Goal: Task Accomplishment & Management: Complete application form

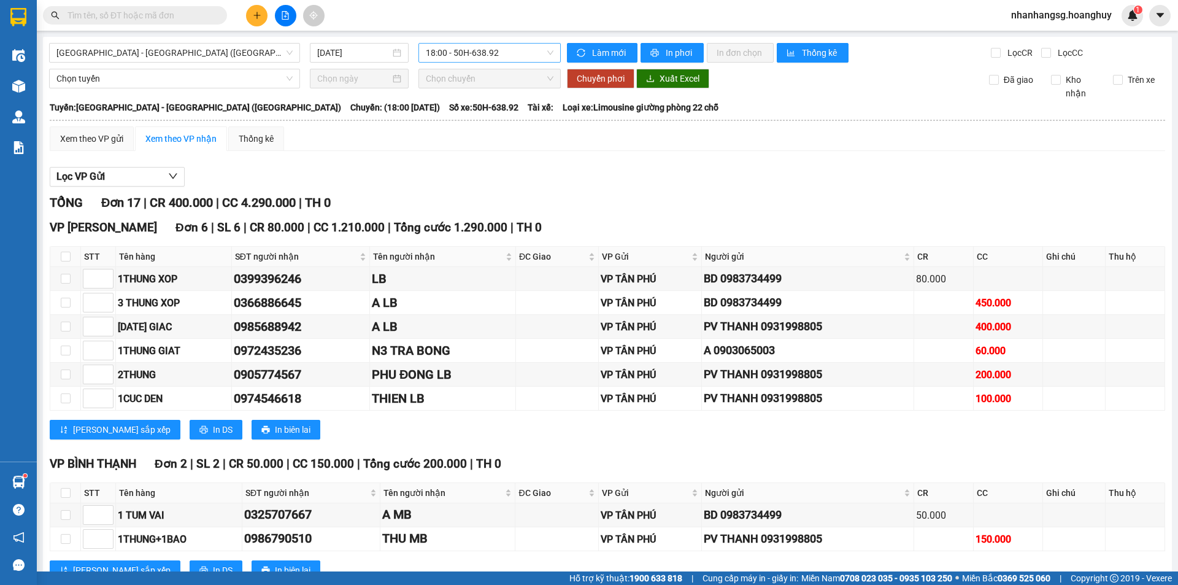
click at [483, 53] on span "18:00 - 50H-638.92" at bounding box center [490, 53] width 128 height 18
click at [483, 52] on span "18:00 - 50H-638.92" at bounding box center [490, 53] width 128 height 18
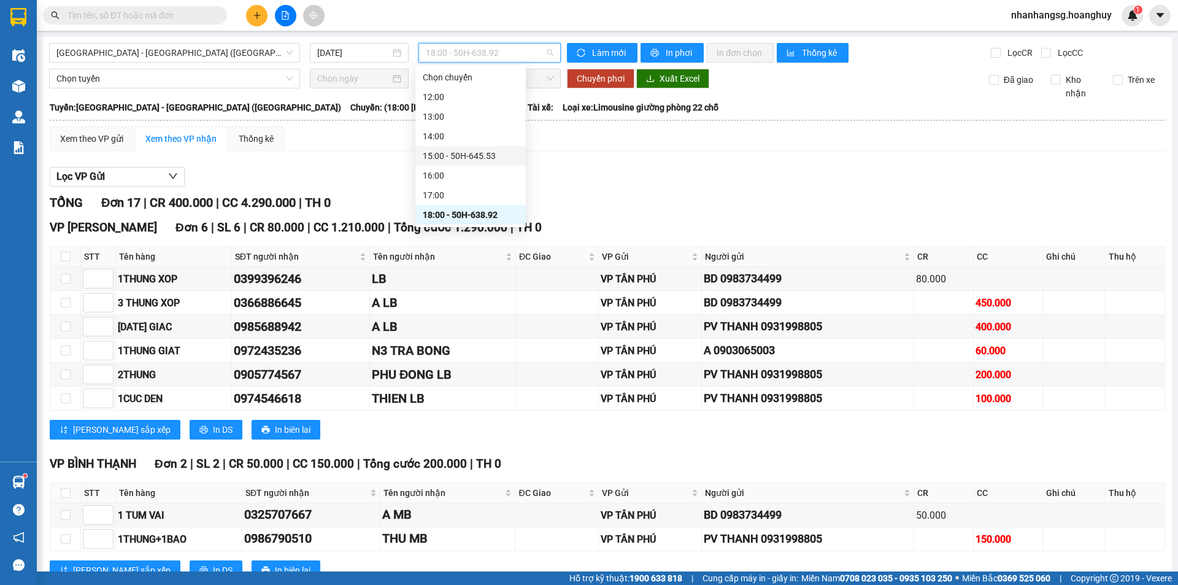
click at [453, 150] on div "15:00 - 50H-645.53" at bounding box center [471, 156] width 96 height 14
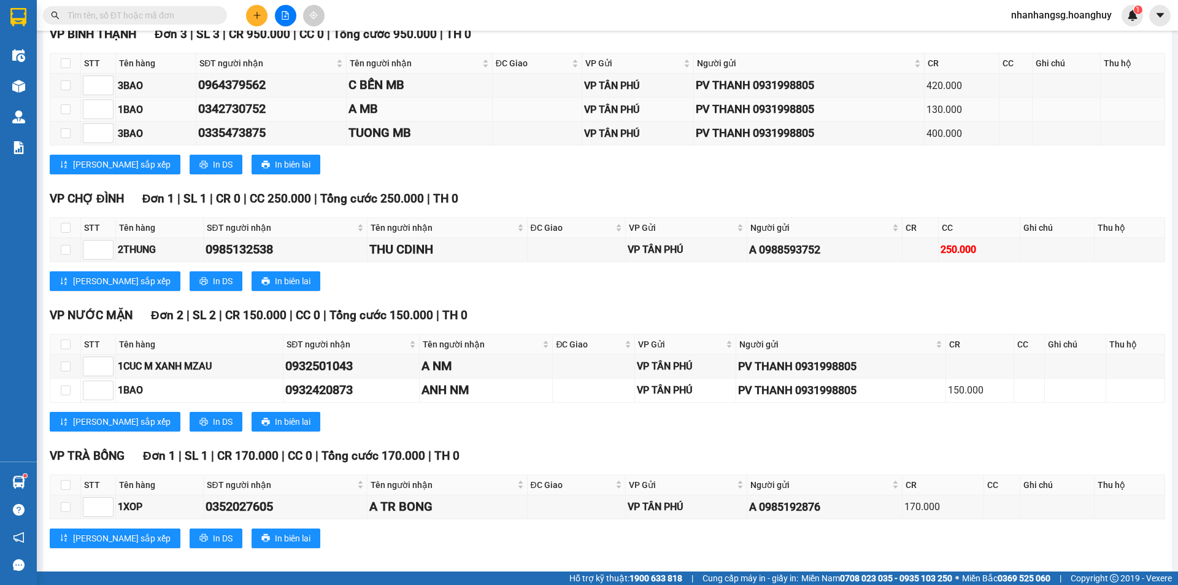
scroll to position [920, 0]
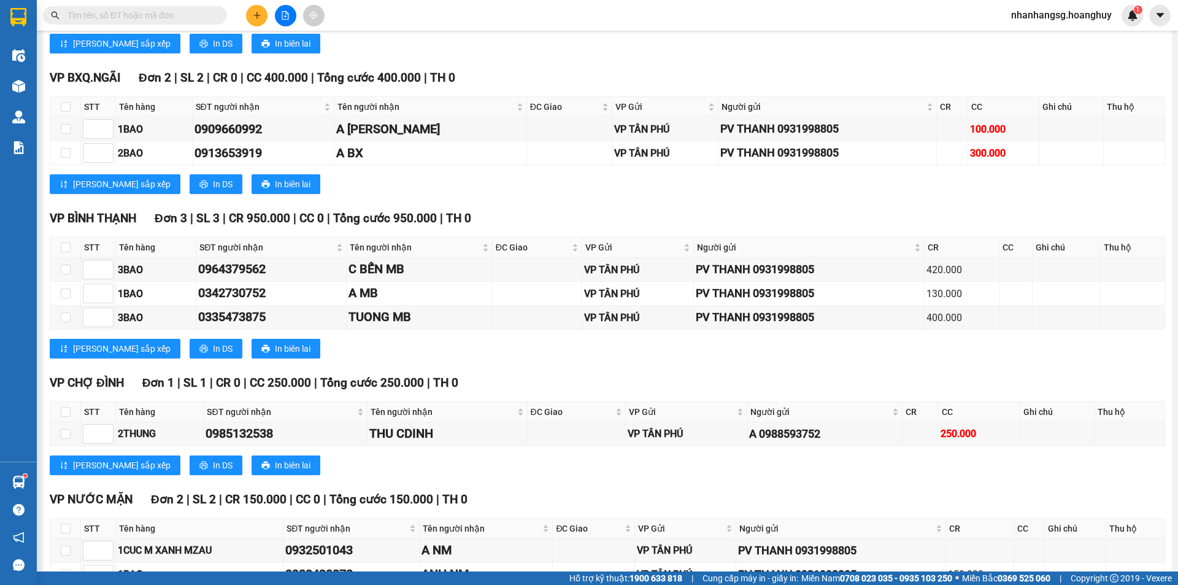
click at [255, 8] on button at bounding box center [256, 15] width 21 height 21
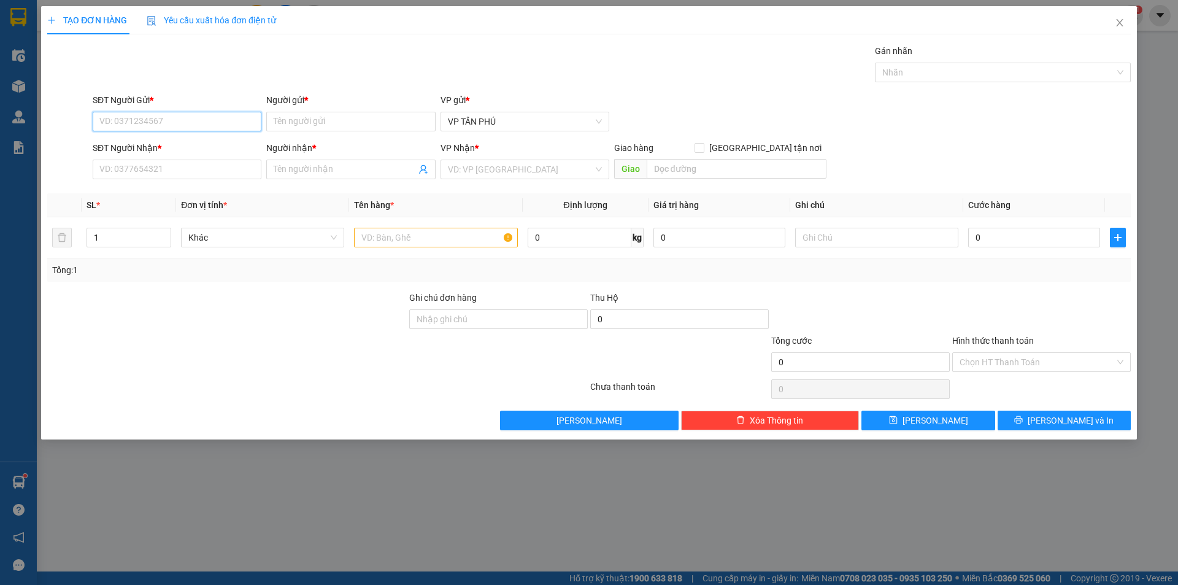
click at [181, 121] on input "SĐT Người Gửi *" at bounding box center [177, 122] width 169 height 20
type input "0357352262"
click at [137, 146] on div "0357352262 - lb" at bounding box center [177, 146] width 154 height 14
type input "lb"
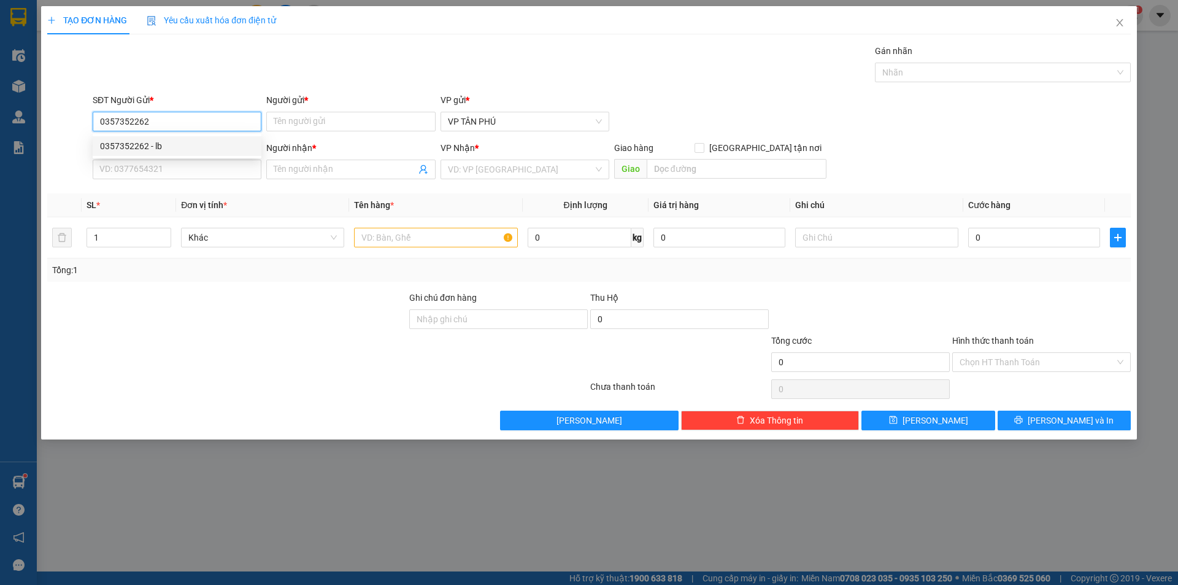
type input "0386017059"
type input "A"
type input "0357352262"
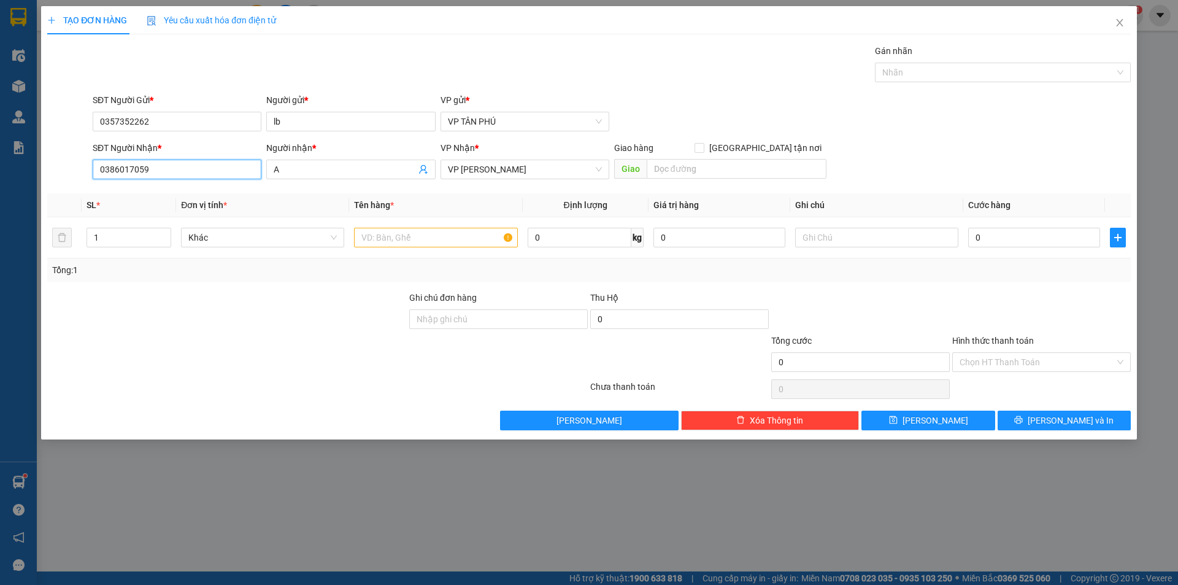
click at [160, 168] on input "0386017059" at bounding box center [177, 170] width 169 height 20
click at [503, 169] on span "VP [PERSON_NAME]" at bounding box center [525, 169] width 154 height 18
type input "0358350761"
click at [503, 169] on span "VP [PERSON_NAME]" at bounding box center [525, 169] width 154 height 18
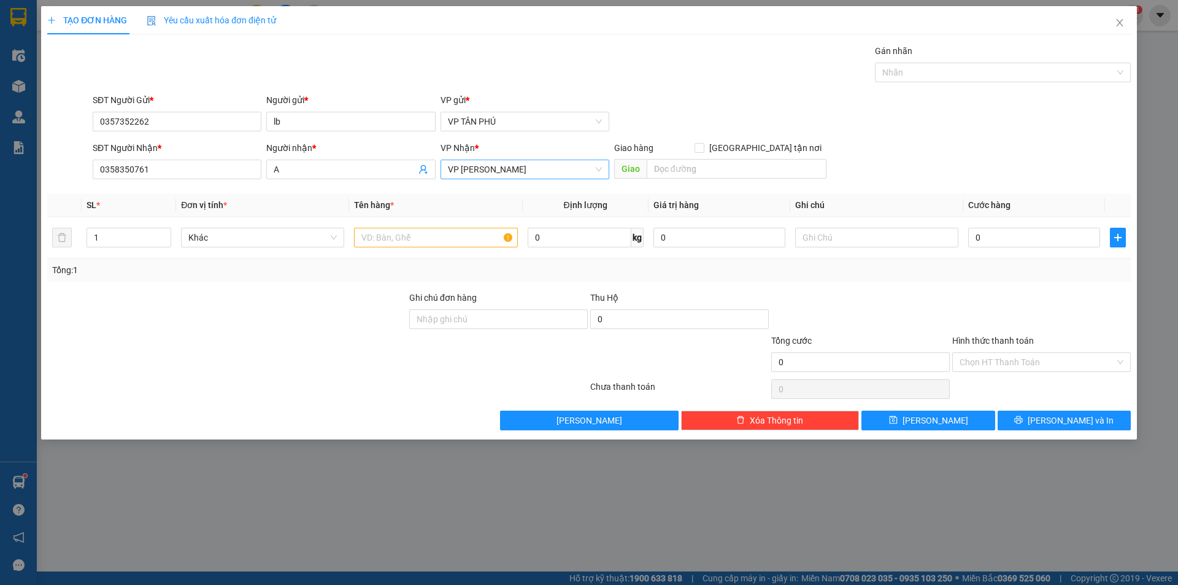
click at [503, 169] on span "VP [PERSON_NAME]" at bounding box center [525, 169] width 154 height 18
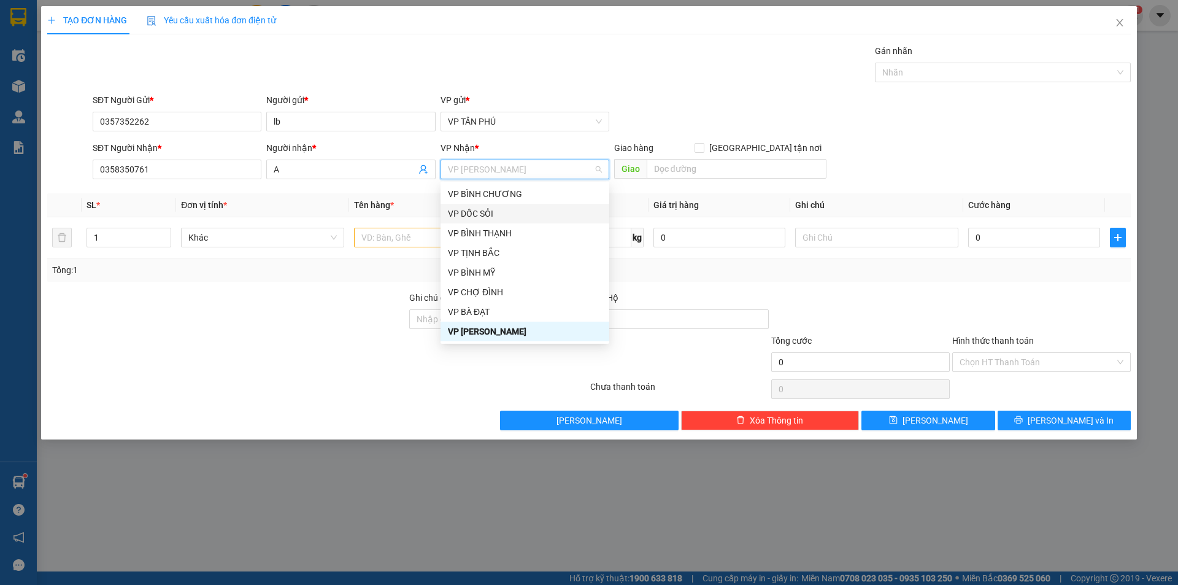
click at [471, 211] on div "VP DỐC SỎI" at bounding box center [525, 214] width 154 height 14
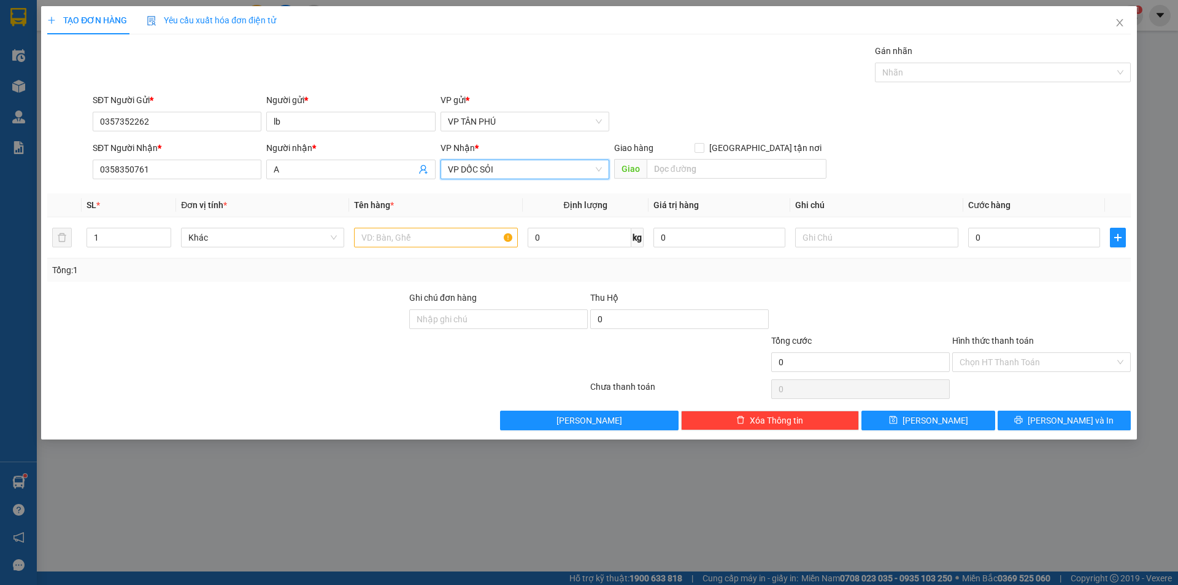
click at [471, 211] on th "Tên hàng *" at bounding box center [435, 205] width 173 height 24
click at [417, 238] on input "text" at bounding box center [435, 238] width 163 height 20
type input "1 XE SH NAM"
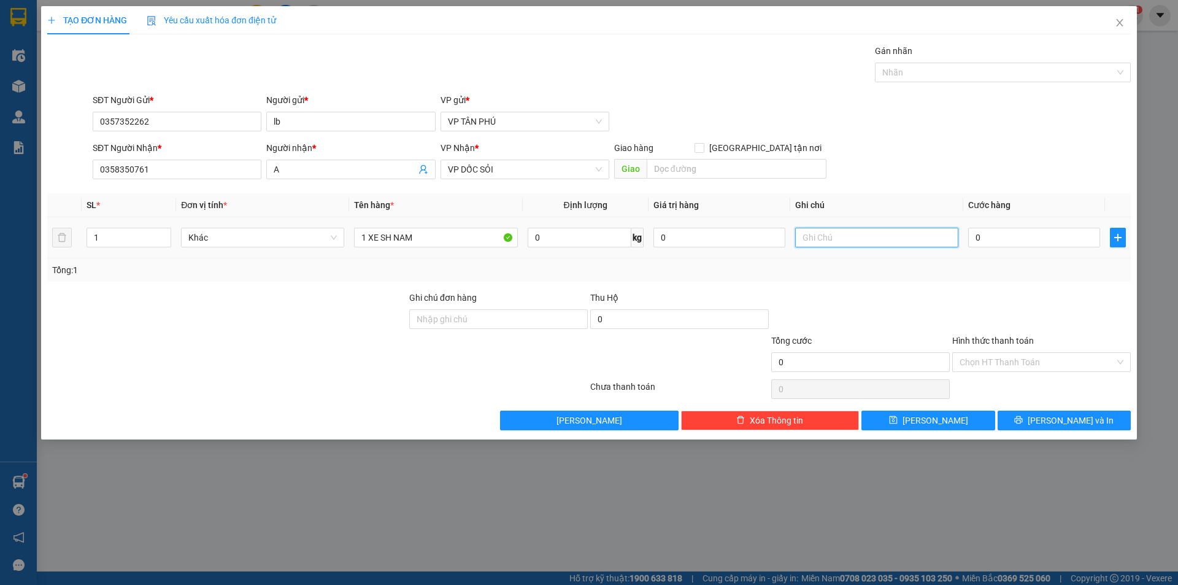
click at [866, 239] on input "text" at bounding box center [876, 238] width 163 height 20
type input "CO CHIA KHOA"
click at [994, 240] on input "0" at bounding box center [1034, 238] width 132 height 20
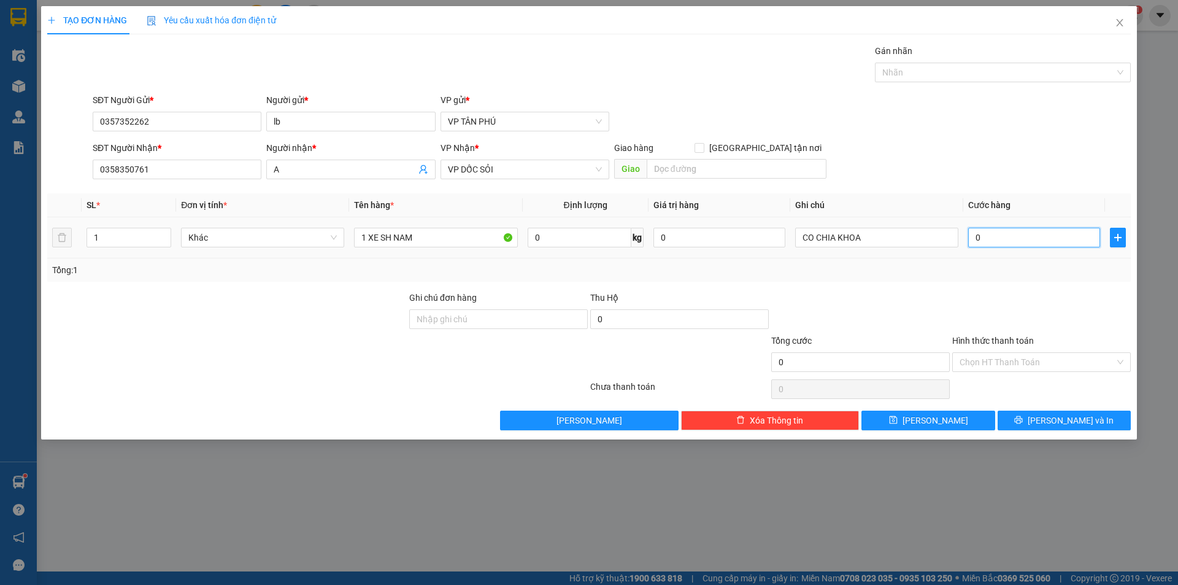
click at [994, 240] on input "0" at bounding box center [1034, 238] width 132 height 20
type input "1"
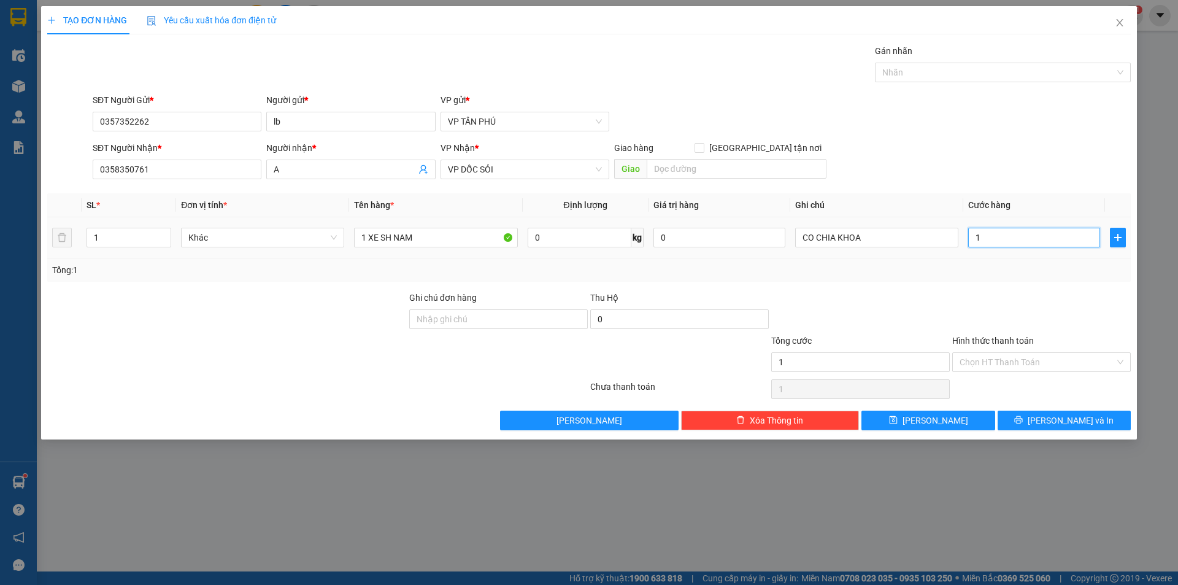
type input "10"
type input "100"
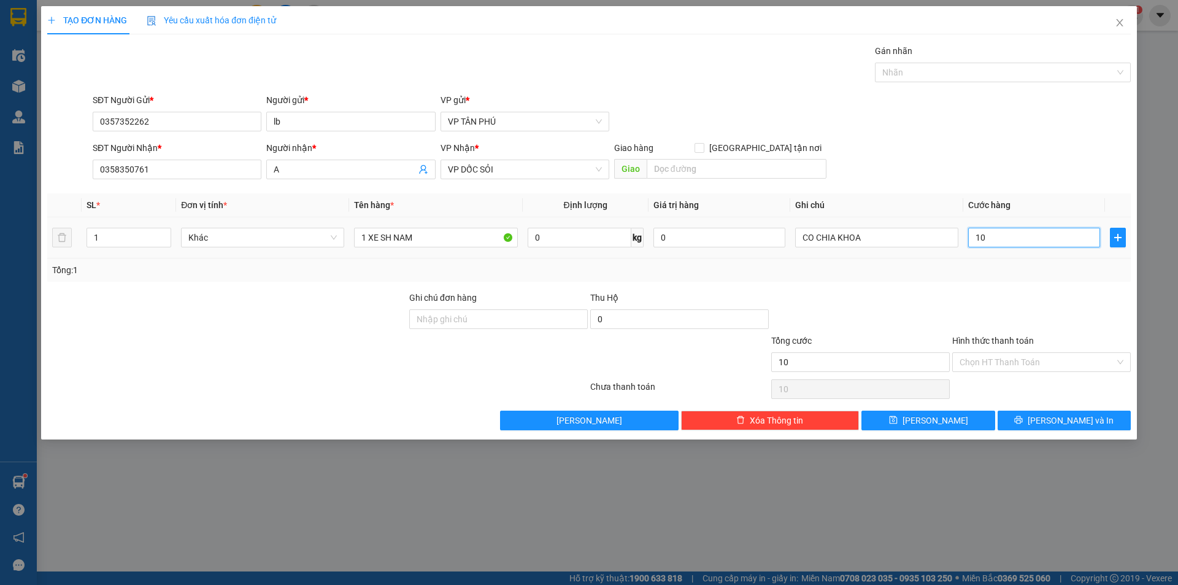
type input "100"
type input "1.000"
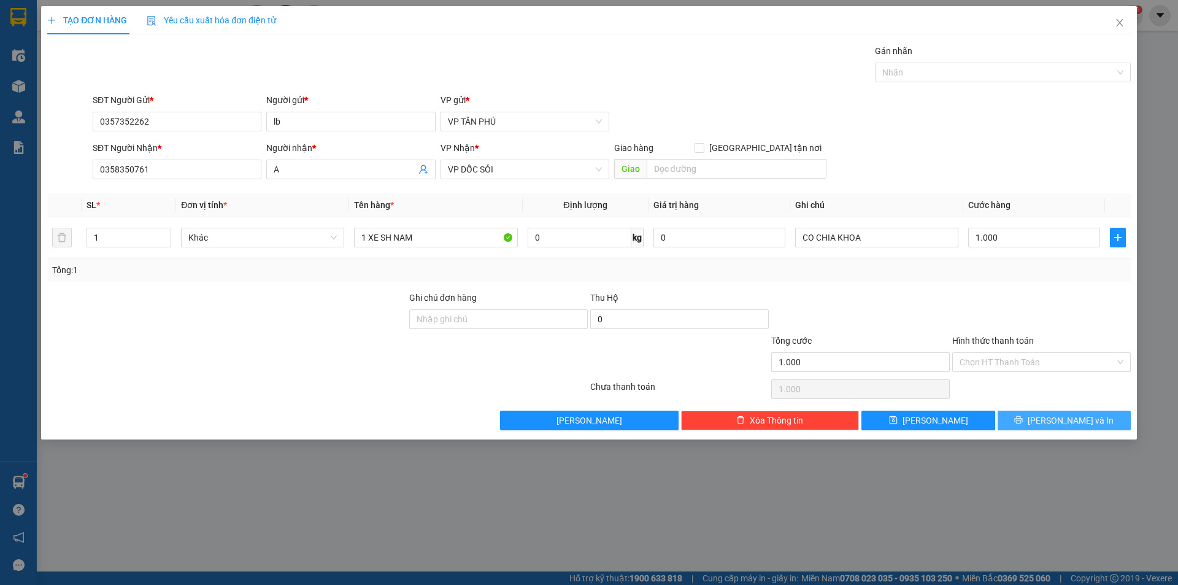
type input "1.000.000"
click at [1039, 422] on button "[PERSON_NAME] và In" at bounding box center [1064, 421] width 133 height 20
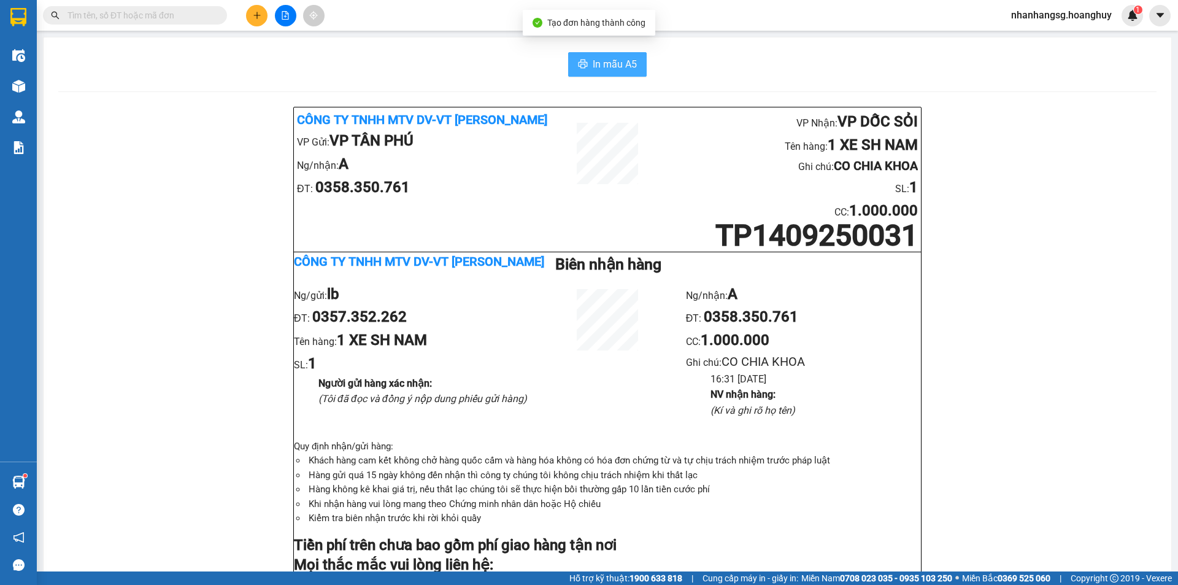
click at [596, 68] on span "In mẫu A5" at bounding box center [615, 63] width 44 height 15
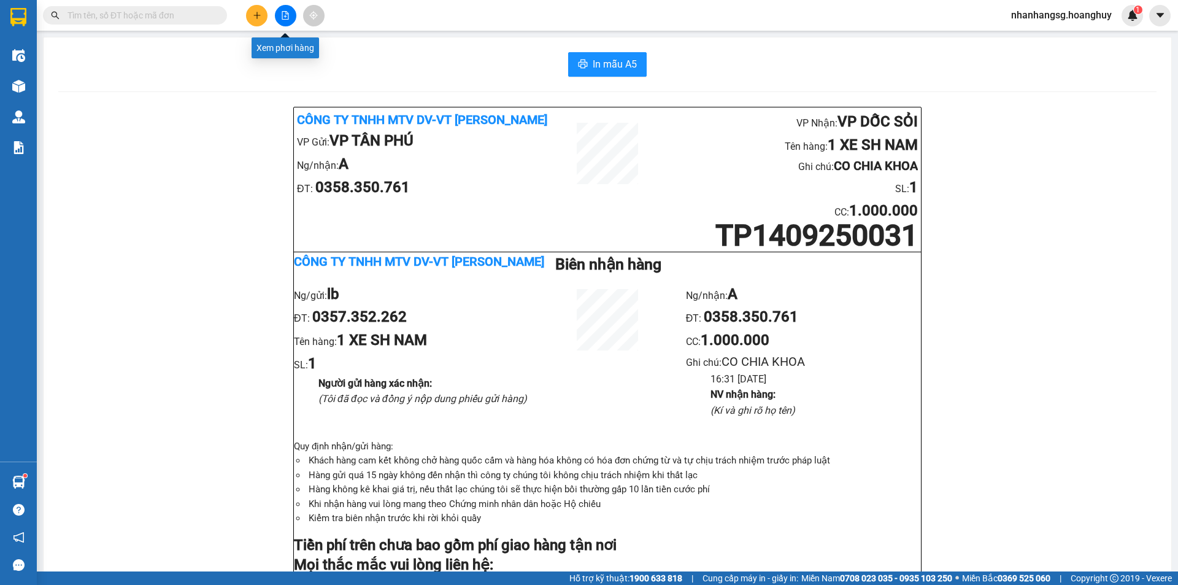
click at [292, 10] on button at bounding box center [285, 15] width 21 height 21
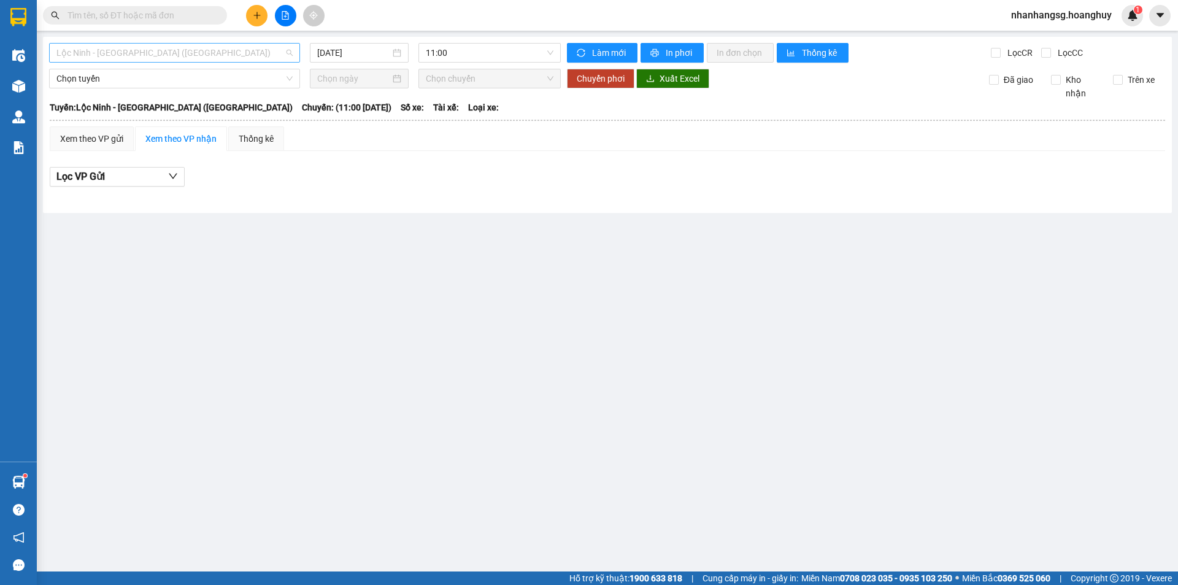
click at [171, 55] on span "Lộc Ninh - [GEOGRAPHIC_DATA] ([GEOGRAPHIC_DATA])" at bounding box center [174, 53] width 236 height 18
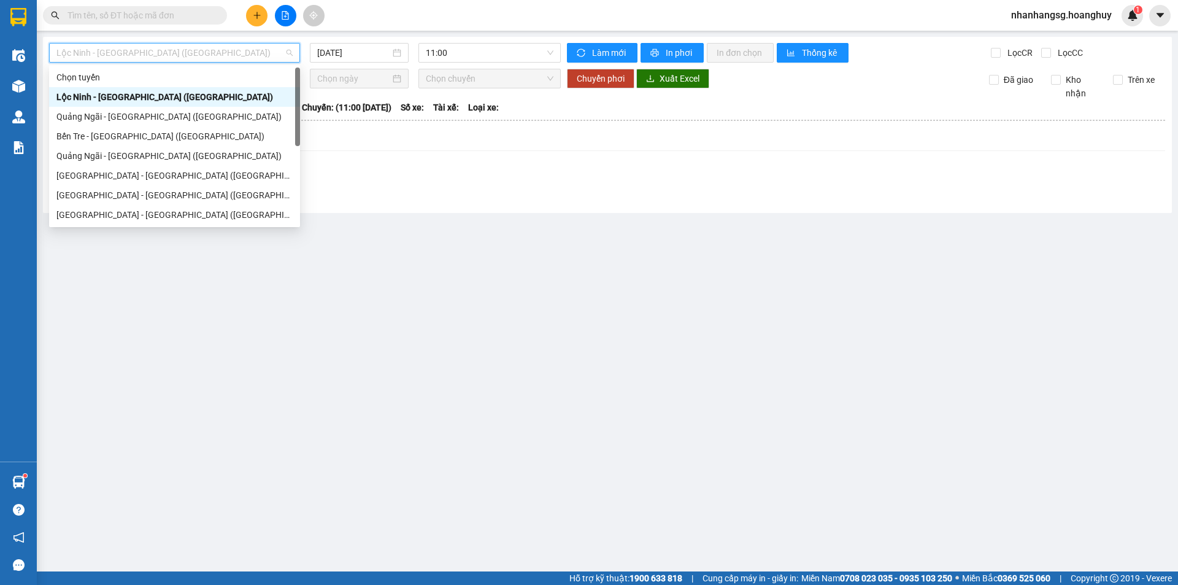
click at [171, 55] on span "Lộc Ninh - [GEOGRAPHIC_DATA] ([GEOGRAPHIC_DATA])" at bounding box center [174, 53] width 236 height 18
click at [107, 180] on div "[GEOGRAPHIC_DATA] - [GEOGRAPHIC_DATA] ([GEOGRAPHIC_DATA])" at bounding box center [174, 176] width 236 height 14
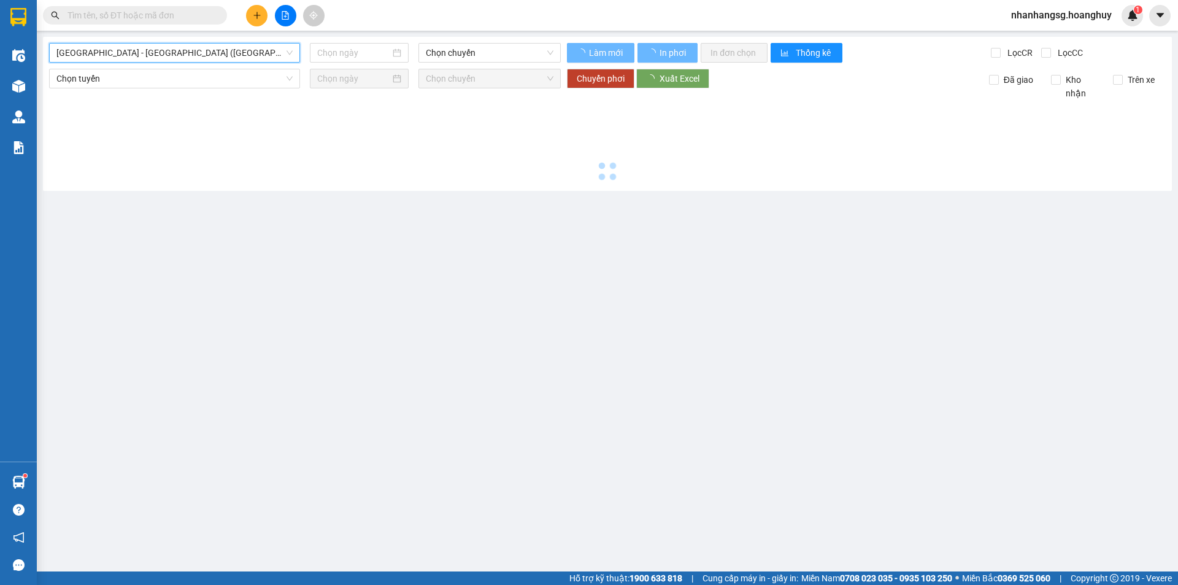
type input "[DATE]"
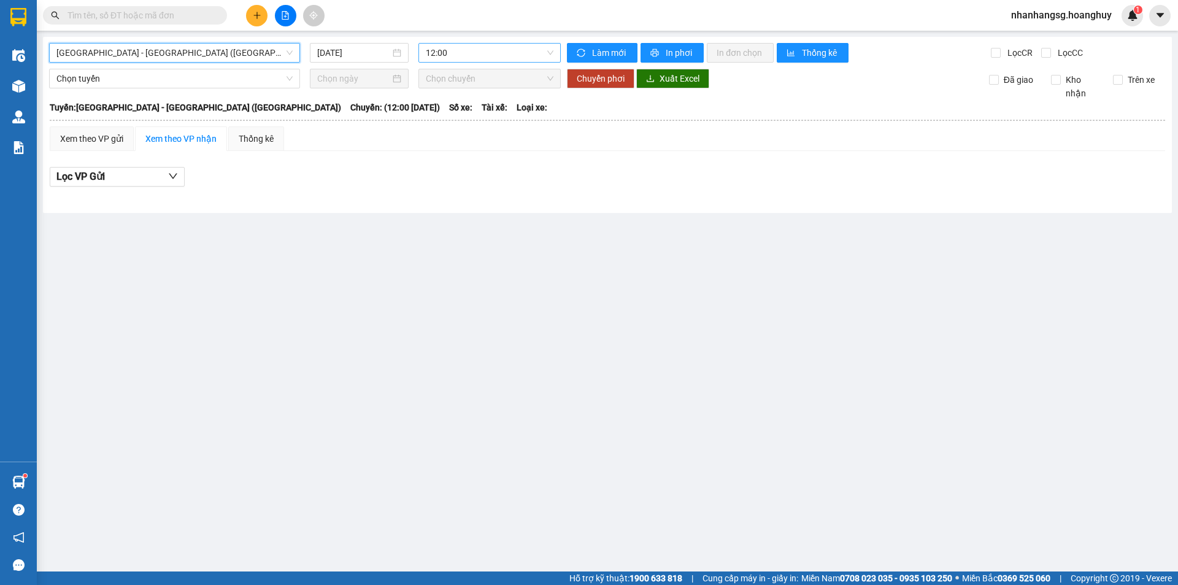
click at [474, 52] on span "12:00" at bounding box center [490, 53] width 128 height 18
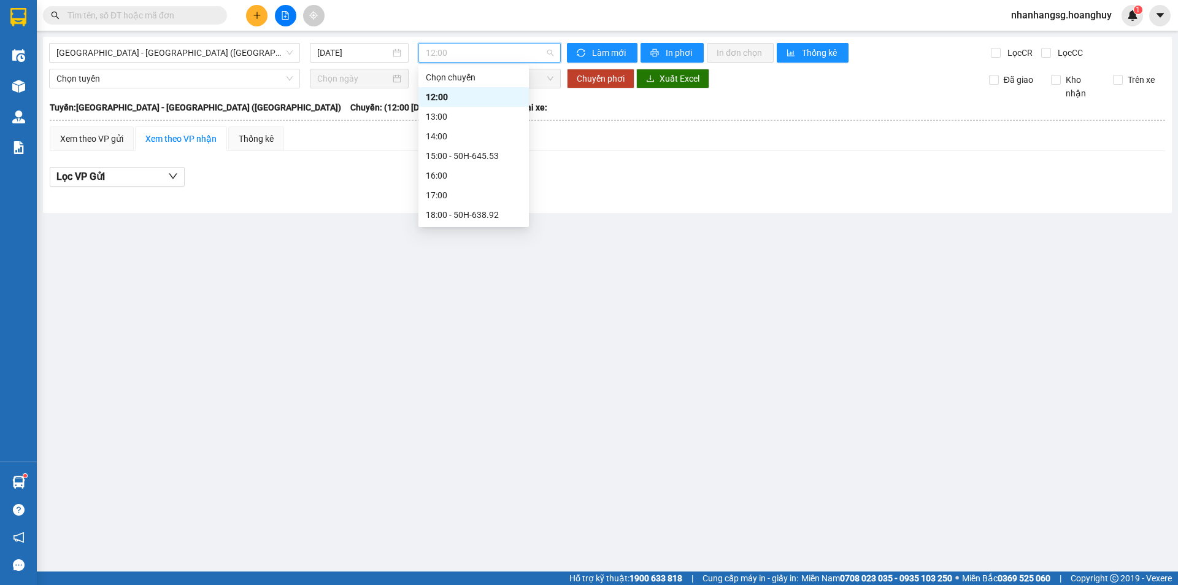
click at [474, 52] on span "12:00" at bounding box center [490, 53] width 128 height 18
click at [474, 53] on span "12:00" at bounding box center [490, 53] width 128 height 18
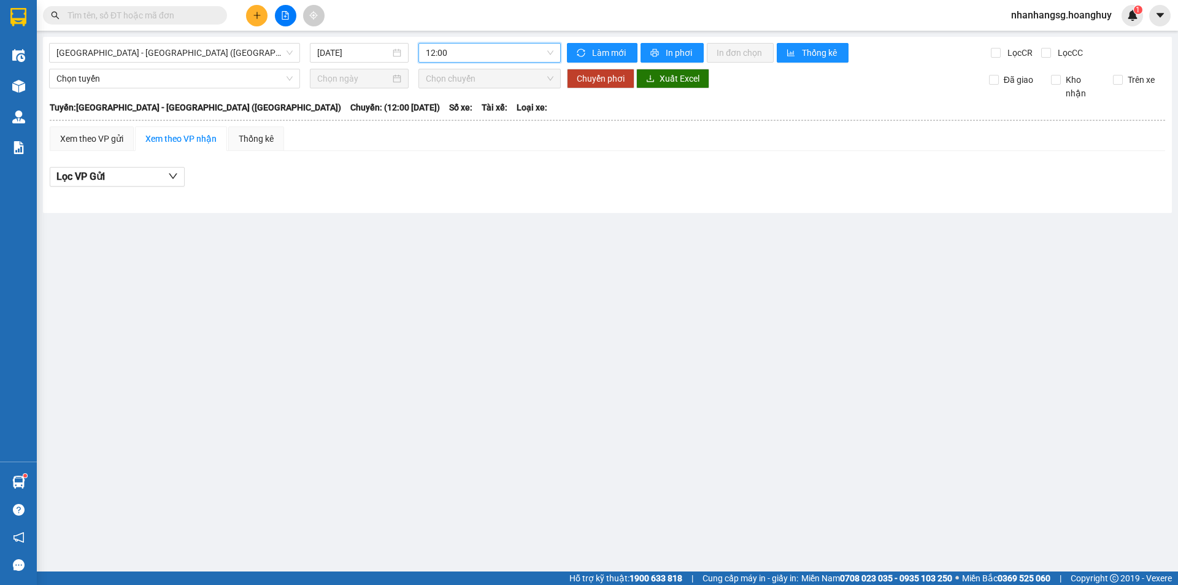
click at [474, 53] on span "12:00" at bounding box center [490, 53] width 128 height 18
click at [475, 53] on span "12:00" at bounding box center [490, 53] width 128 height 18
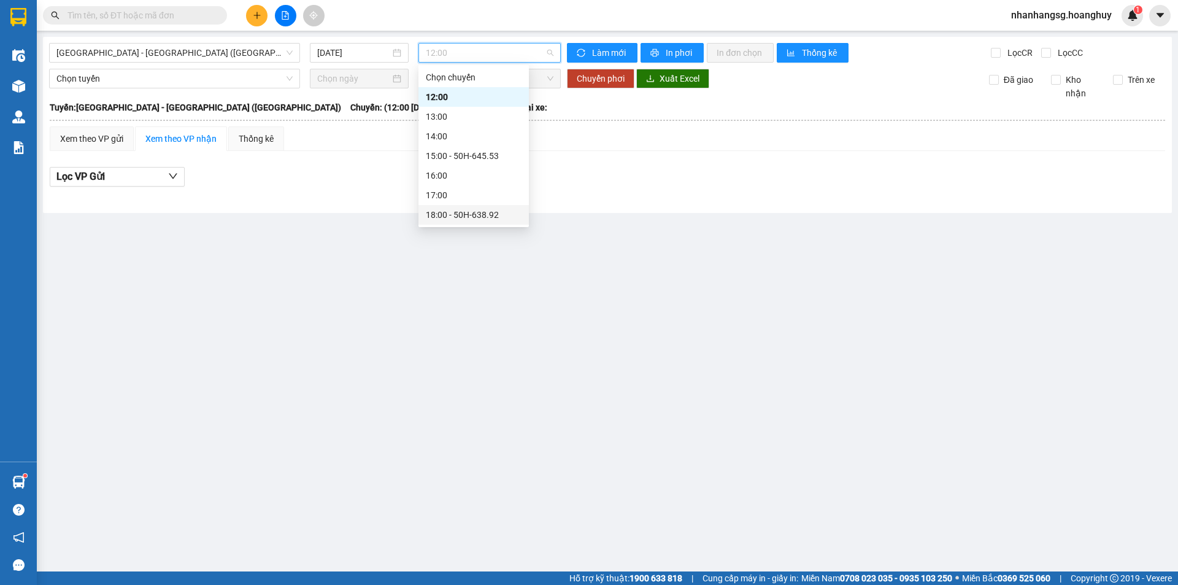
click at [485, 214] on div "18:00 - 50H-638.92" at bounding box center [474, 215] width 96 height 14
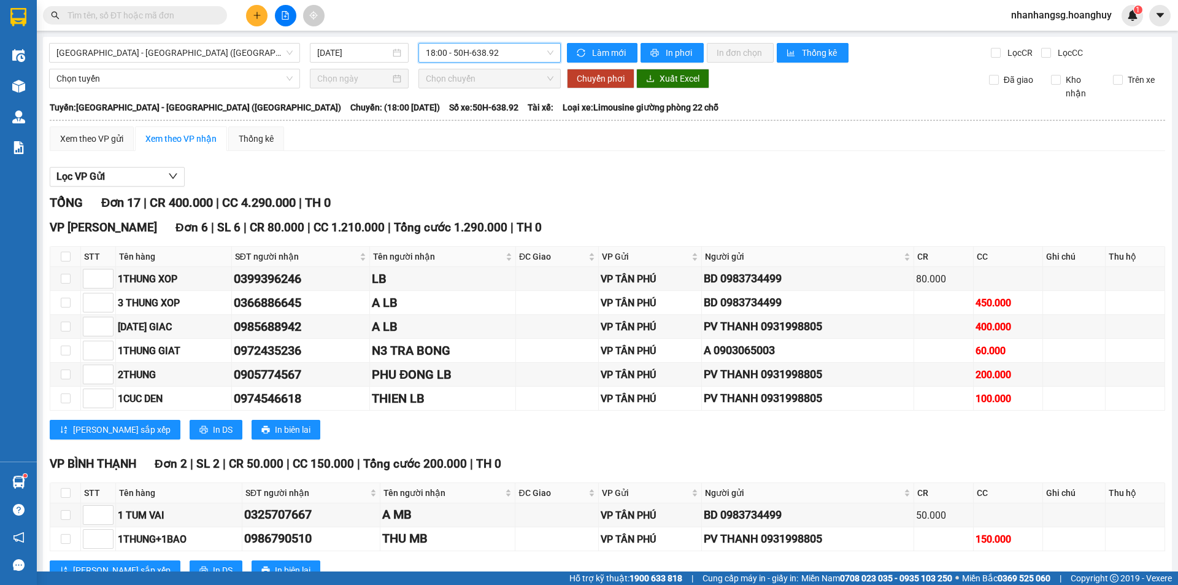
click at [460, 44] on span "18:00 - 50H-638.92" at bounding box center [490, 53] width 128 height 18
click at [457, 56] on span "18:00 - 50H-638.92" at bounding box center [490, 53] width 128 height 18
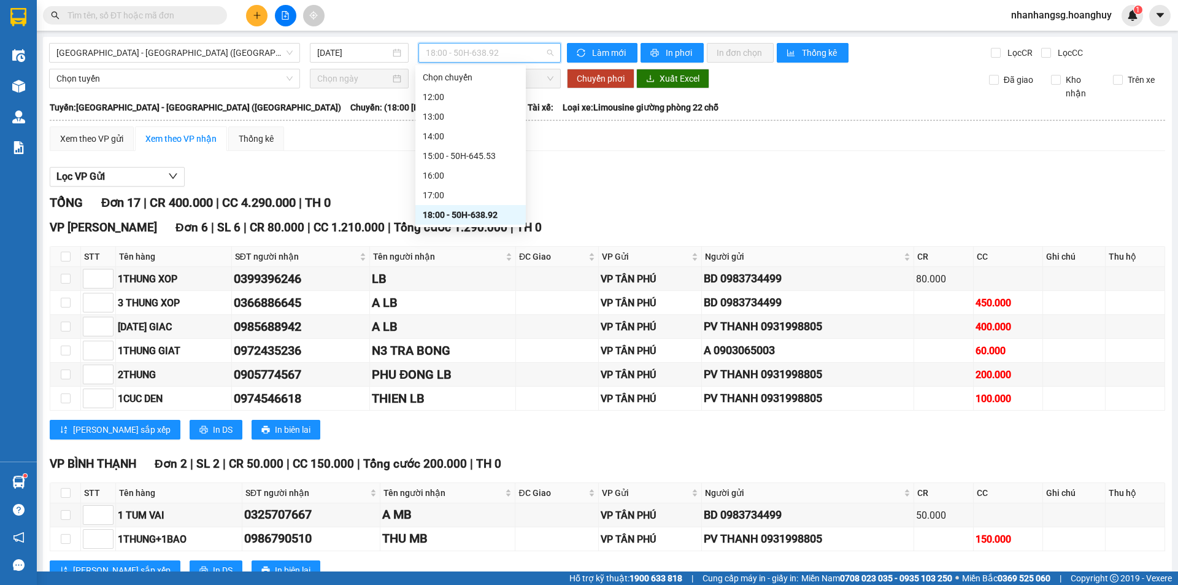
click at [457, 56] on span "18:00 - 50H-638.92" at bounding box center [490, 53] width 128 height 18
click at [457, 58] on span "18:00 - 50H-638.92" at bounding box center [490, 53] width 128 height 18
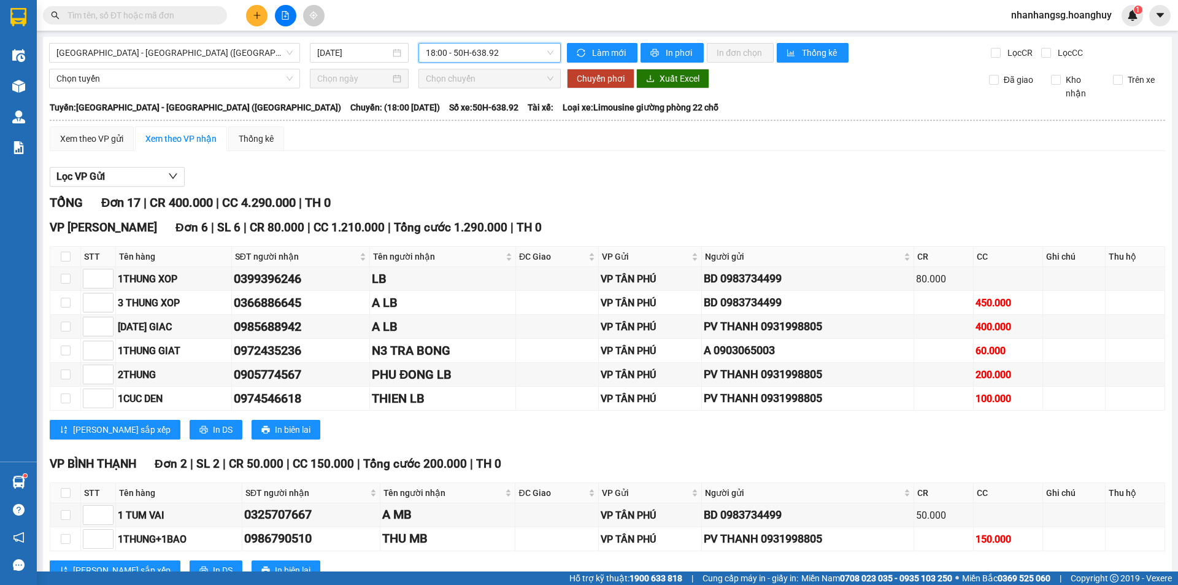
click at [457, 58] on span "18:00 - 50H-638.92" at bounding box center [490, 53] width 128 height 18
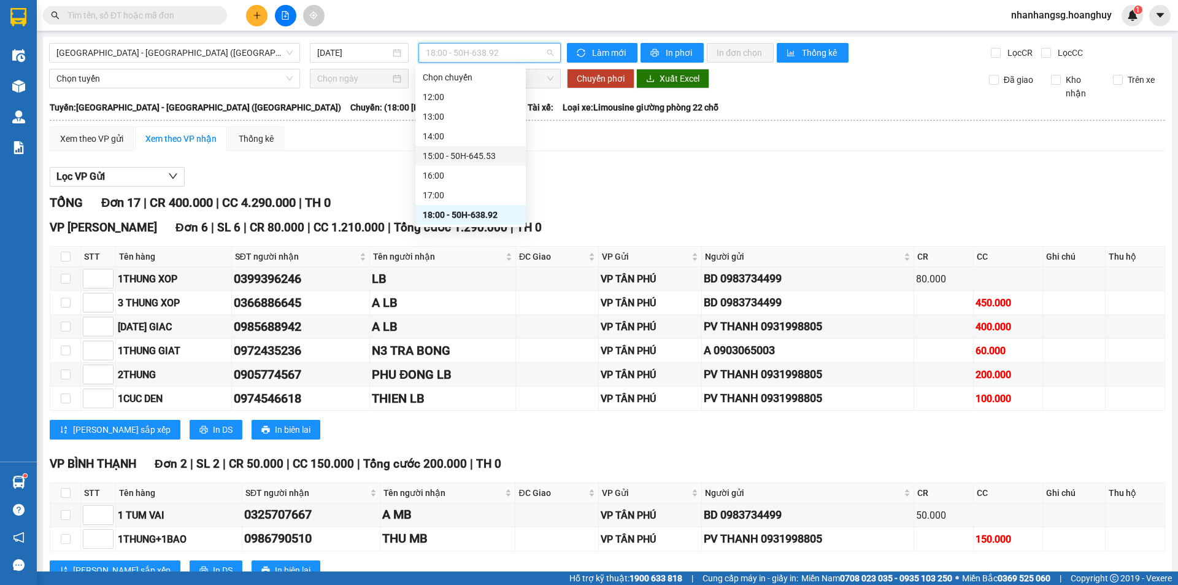
click at [477, 158] on div "15:00 - 50H-645.53" at bounding box center [471, 156] width 96 height 14
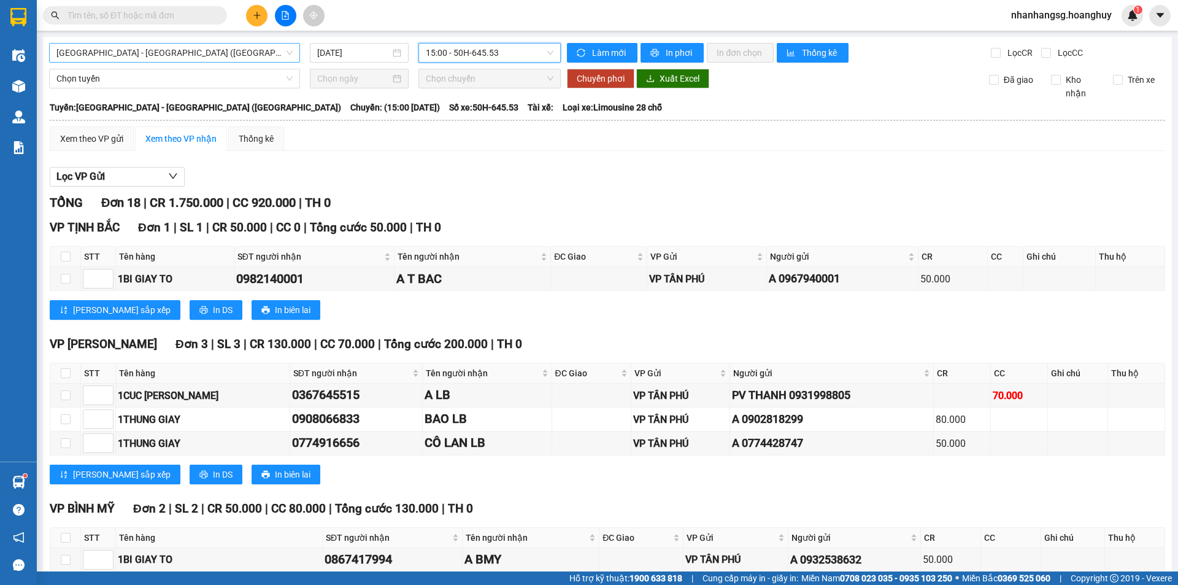
click at [187, 57] on span "[GEOGRAPHIC_DATA] - [GEOGRAPHIC_DATA] ([GEOGRAPHIC_DATA])" at bounding box center [174, 53] width 236 height 18
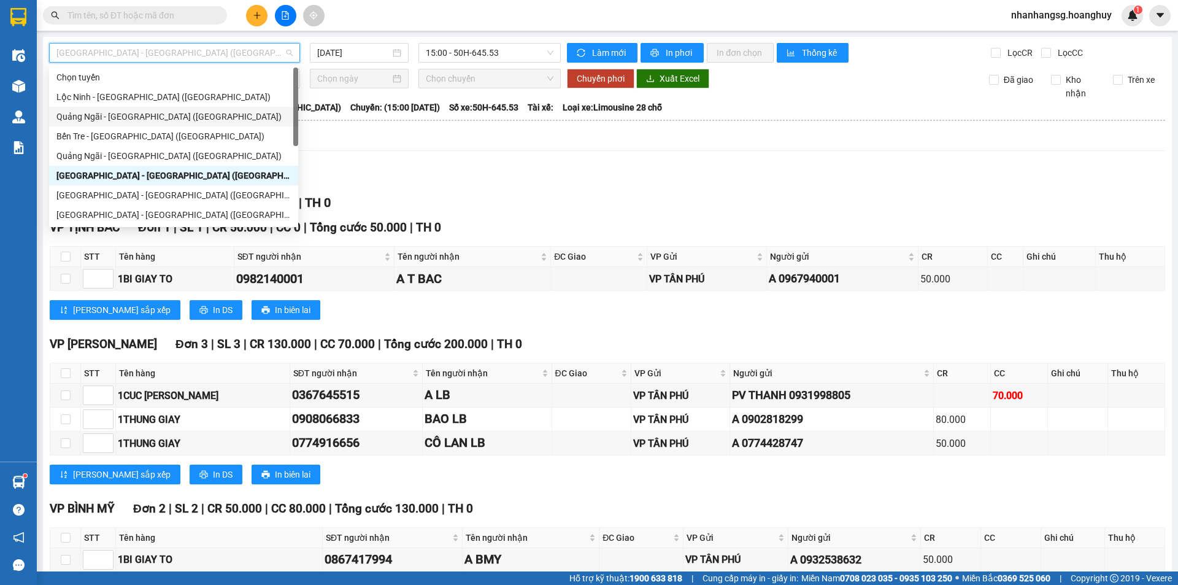
click at [151, 112] on div "Quảng Ngãi - [GEOGRAPHIC_DATA] ([GEOGRAPHIC_DATA])" at bounding box center [173, 117] width 234 height 14
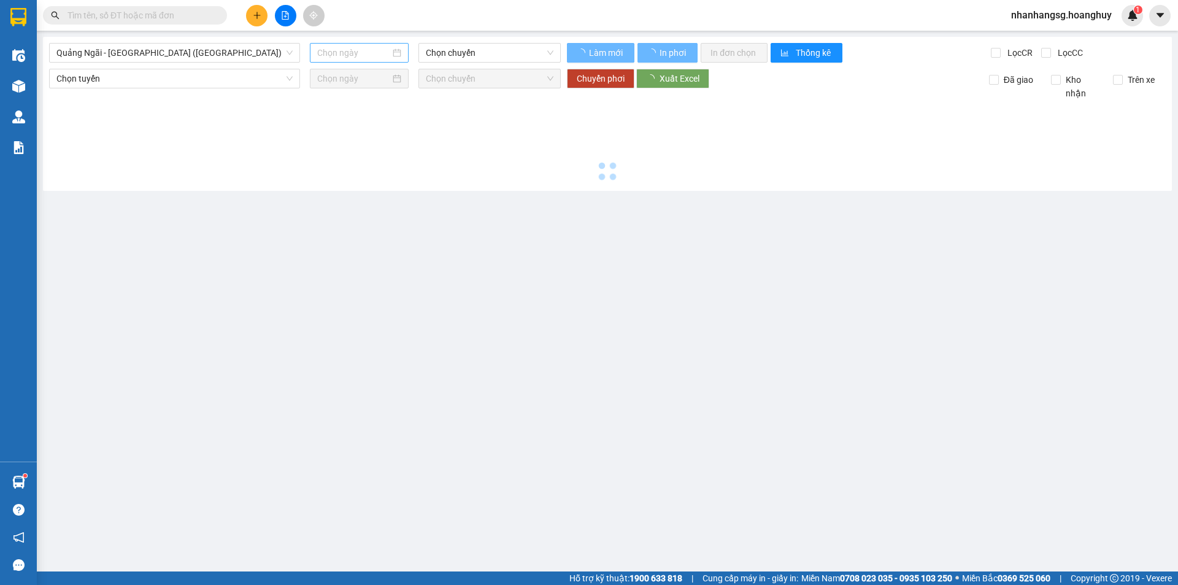
type input "[DATE]"
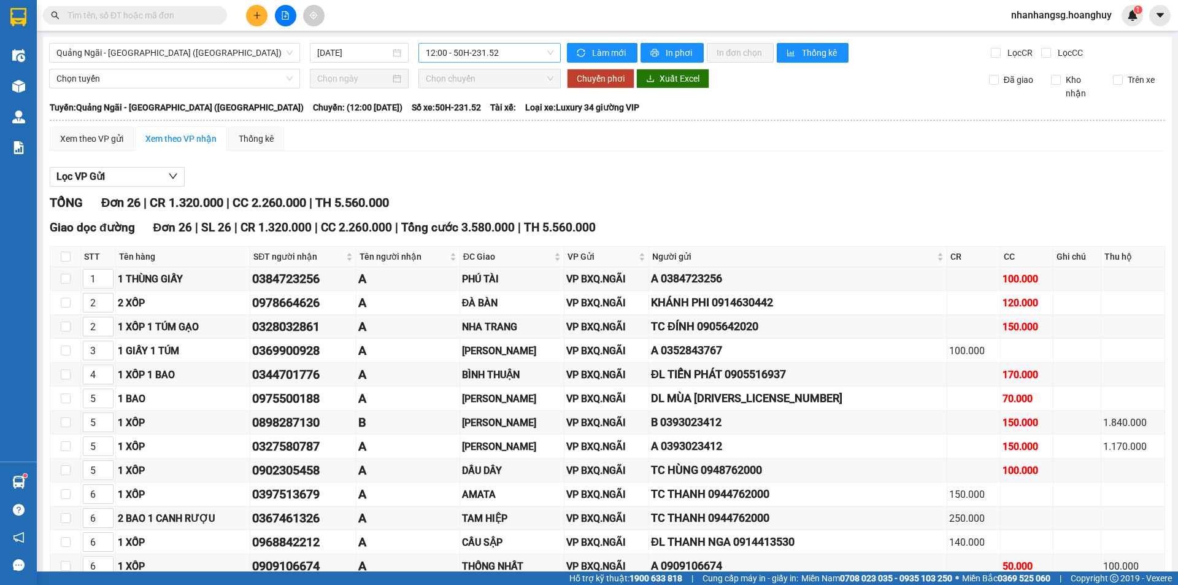
click at [459, 50] on span "12:00 - 50H-231.52" at bounding box center [490, 53] width 128 height 18
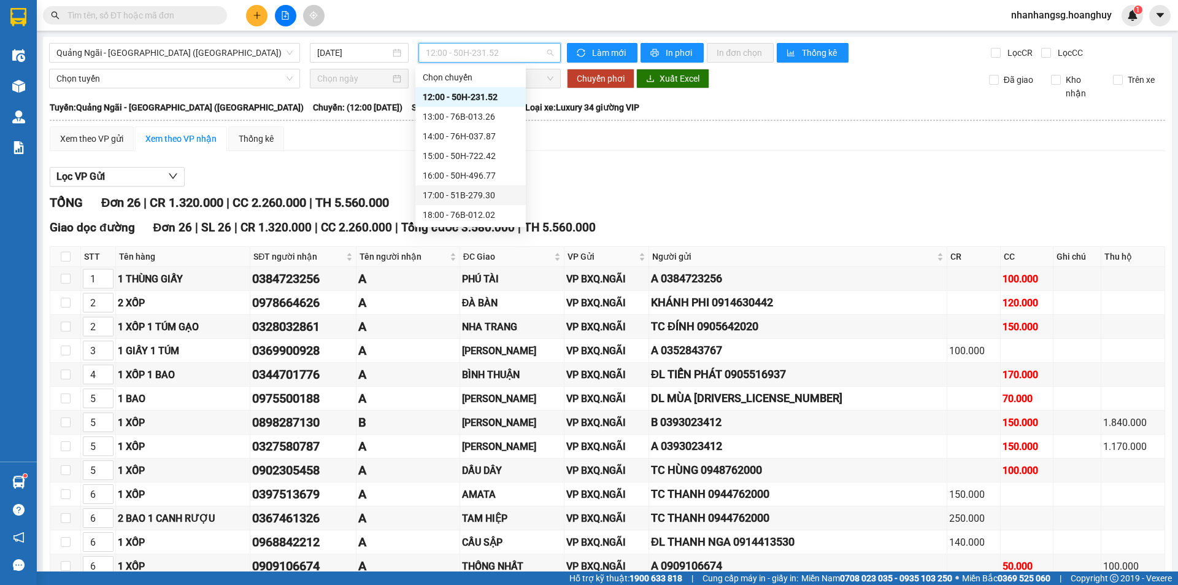
click at [483, 196] on div "17:00 - 51B-279.30" at bounding box center [471, 195] width 96 height 14
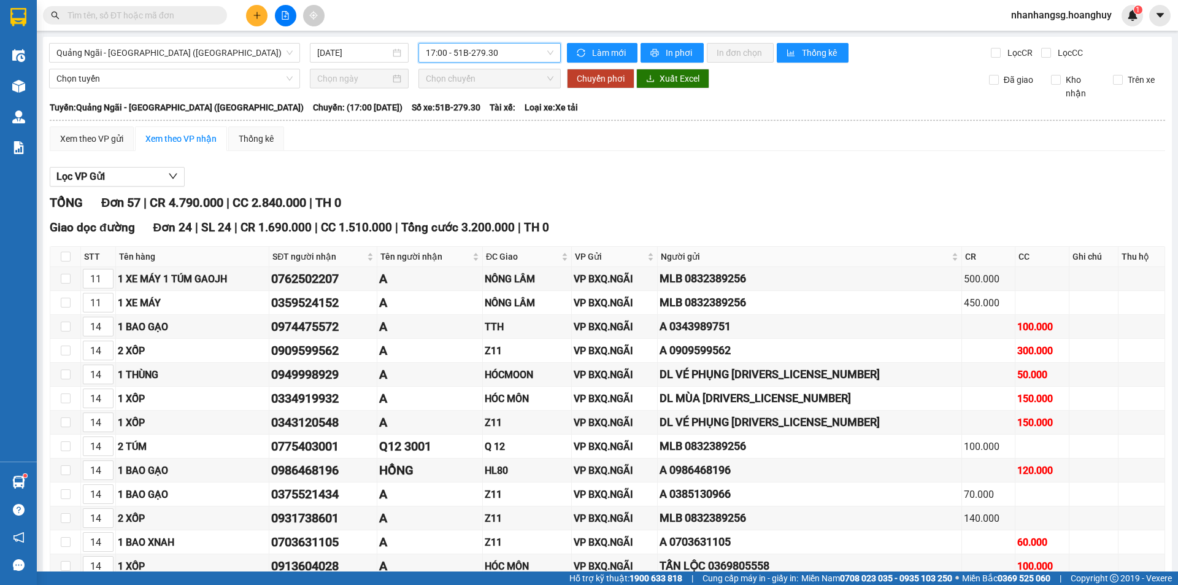
click at [484, 52] on span "17:00 - 51B-279.30" at bounding box center [490, 53] width 128 height 18
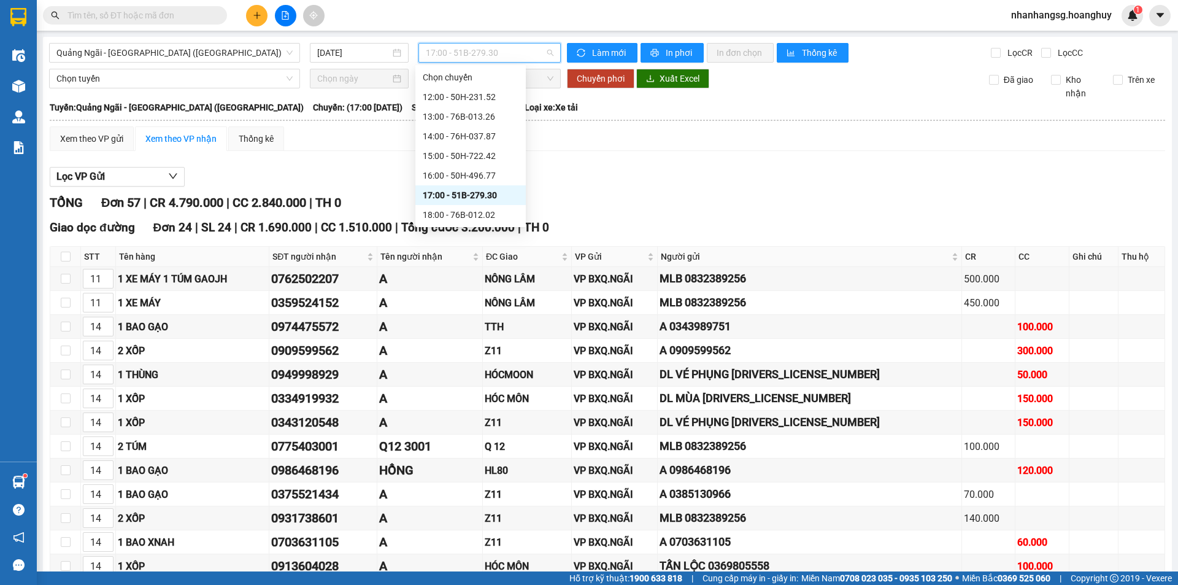
scroll to position [39, 0]
click at [479, 197] on div "19:00 - 76B-011.63" at bounding box center [471, 195] width 96 height 14
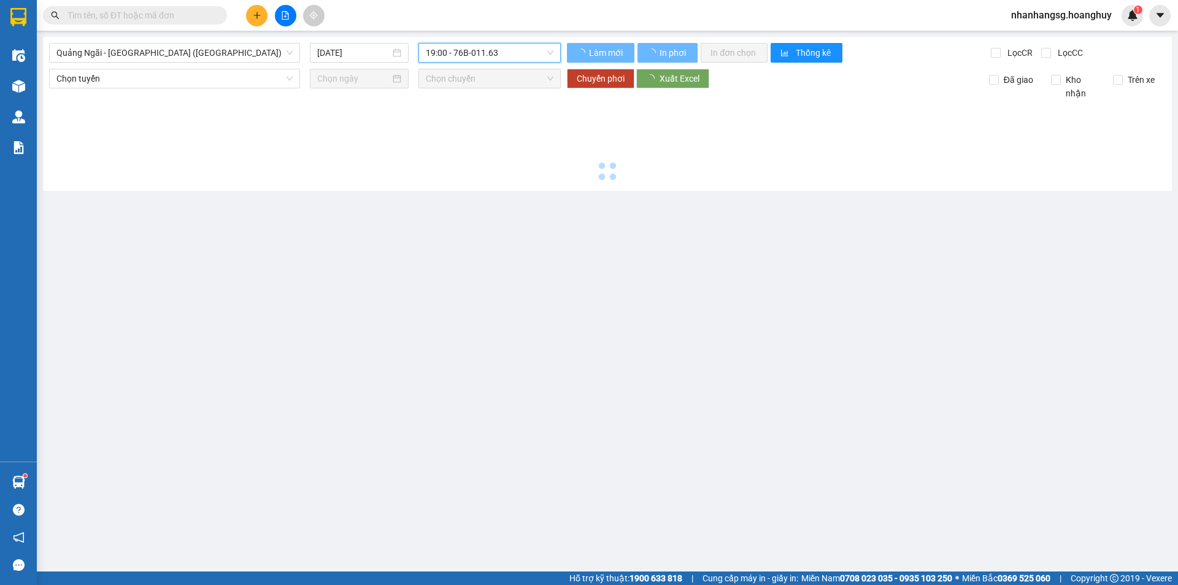
click at [479, 197] on main "[GEOGRAPHIC_DATA] - [GEOGRAPHIC_DATA] ([GEOGRAPHIC_DATA]) [DATE] 19:00 19:00 - …" at bounding box center [589, 285] width 1178 height 571
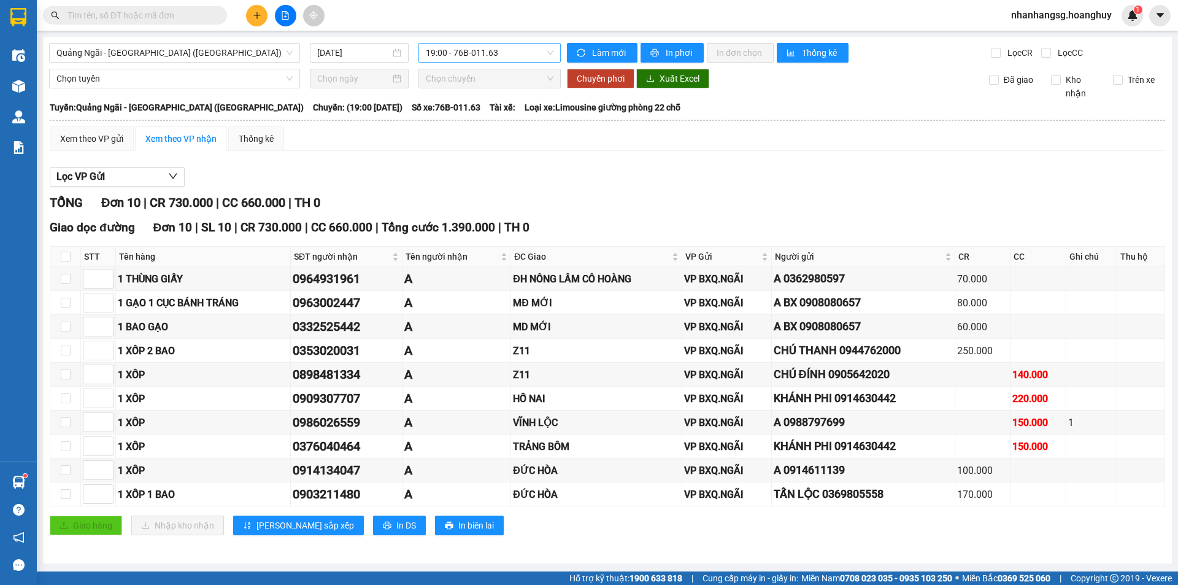
click at [477, 53] on span "19:00 - 76B-011.63" at bounding box center [490, 53] width 128 height 18
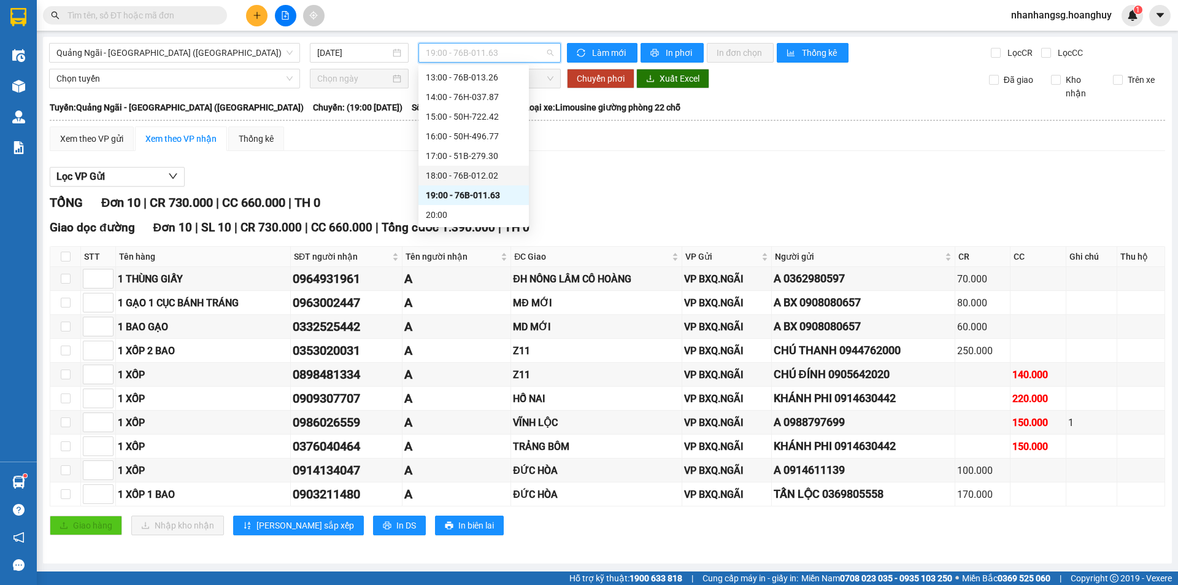
click at [486, 173] on div "18:00 - 76B-012.02" at bounding box center [474, 176] width 96 height 14
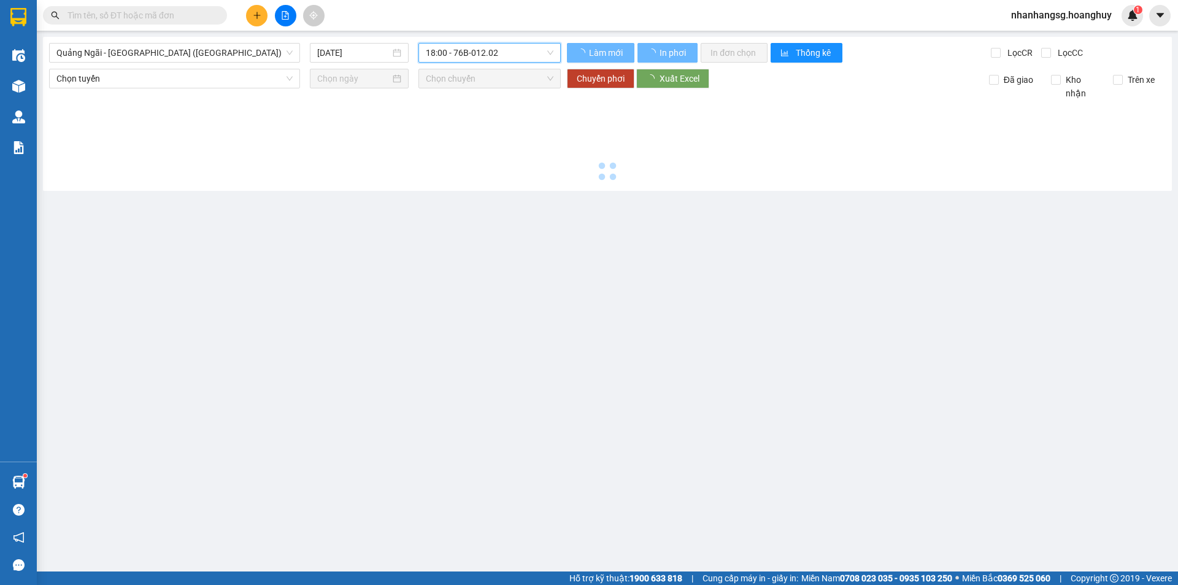
click at [486, 173] on div at bounding box center [607, 142] width 1117 height 85
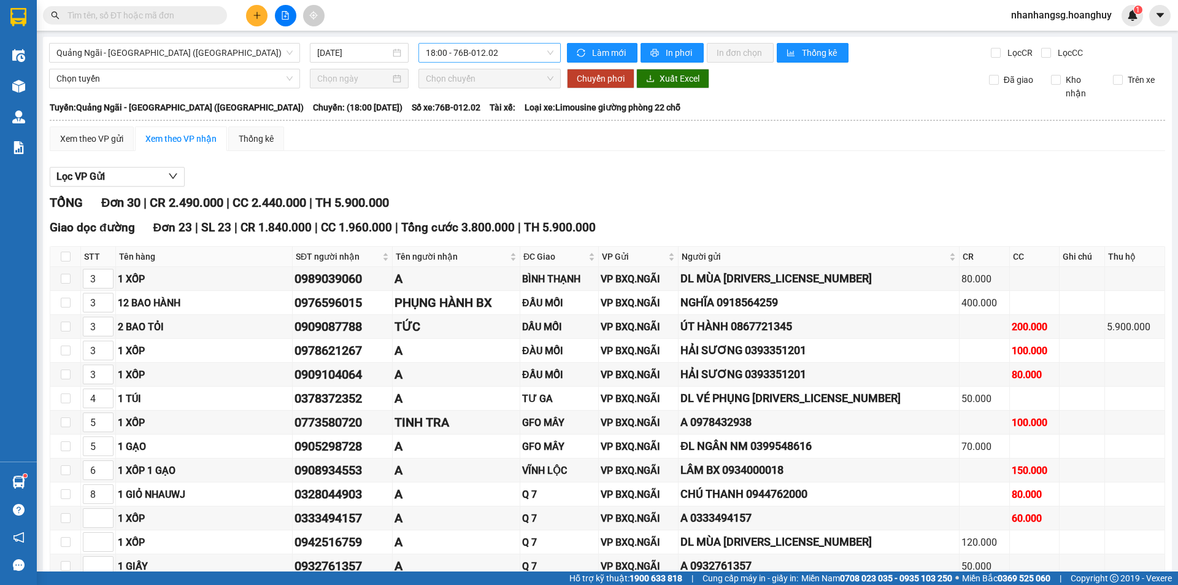
click at [461, 52] on span "18:00 - 76B-012.02" at bounding box center [490, 53] width 128 height 18
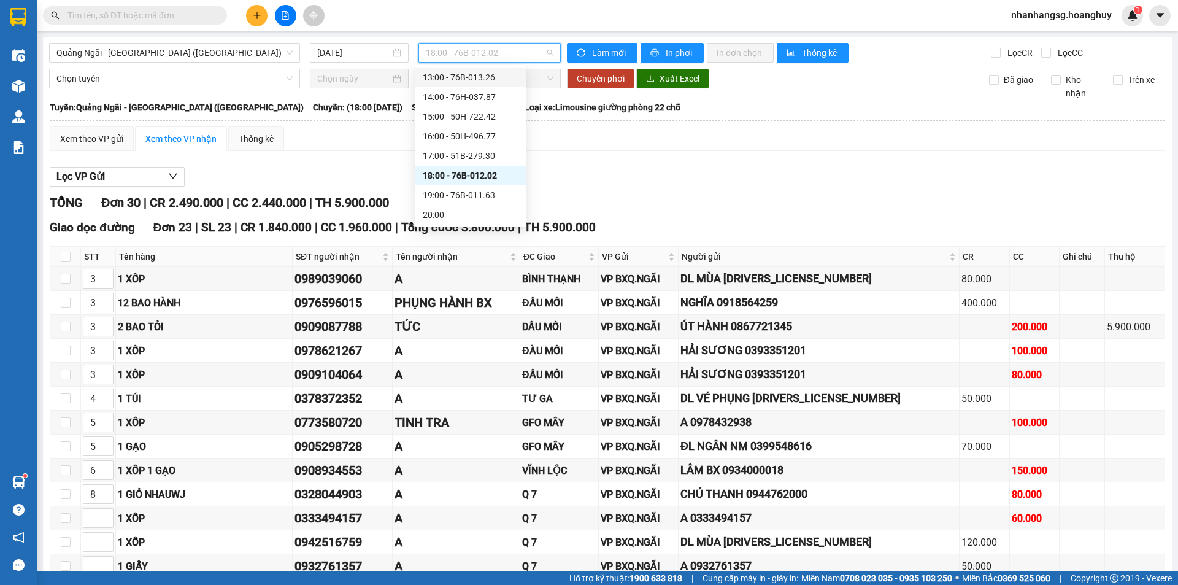
click at [469, 79] on div "13:00 - 76B-013.26" at bounding box center [471, 78] width 96 height 14
click at [469, 79] on span "Chọn chuyến" at bounding box center [490, 78] width 128 height 18
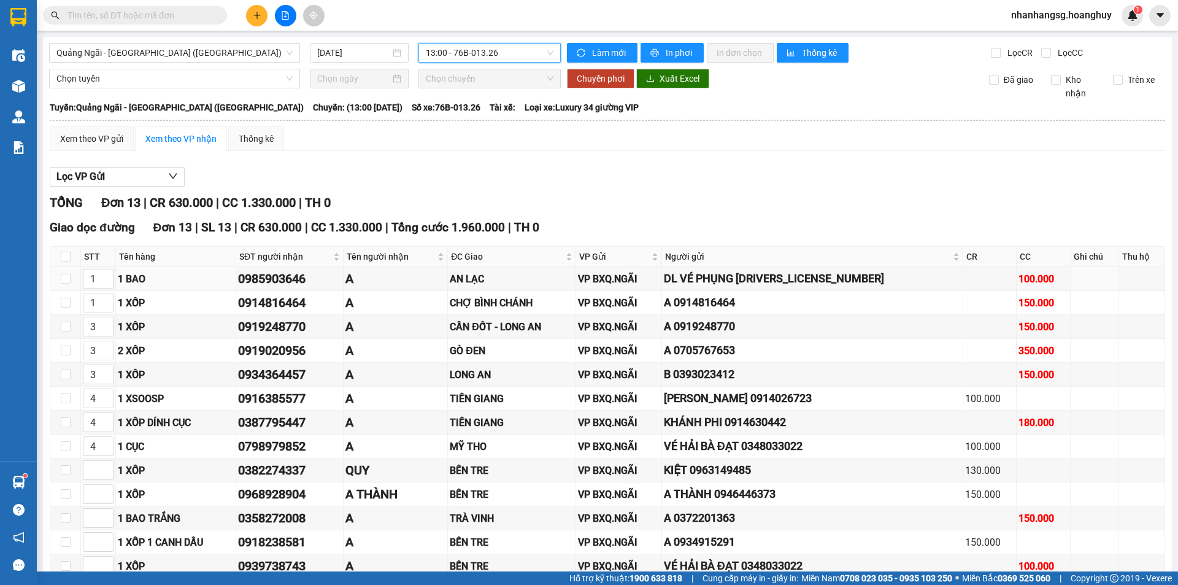
click at [828, 120] on table "[PERSON_NAME] 1900 1514 Quốc lộ 1A [GEOGRAPHIC_DATA] PHƠI HÀNG 17:23 [DATE] [GE…" at bounding box center [607, 361] width 1117 height 523
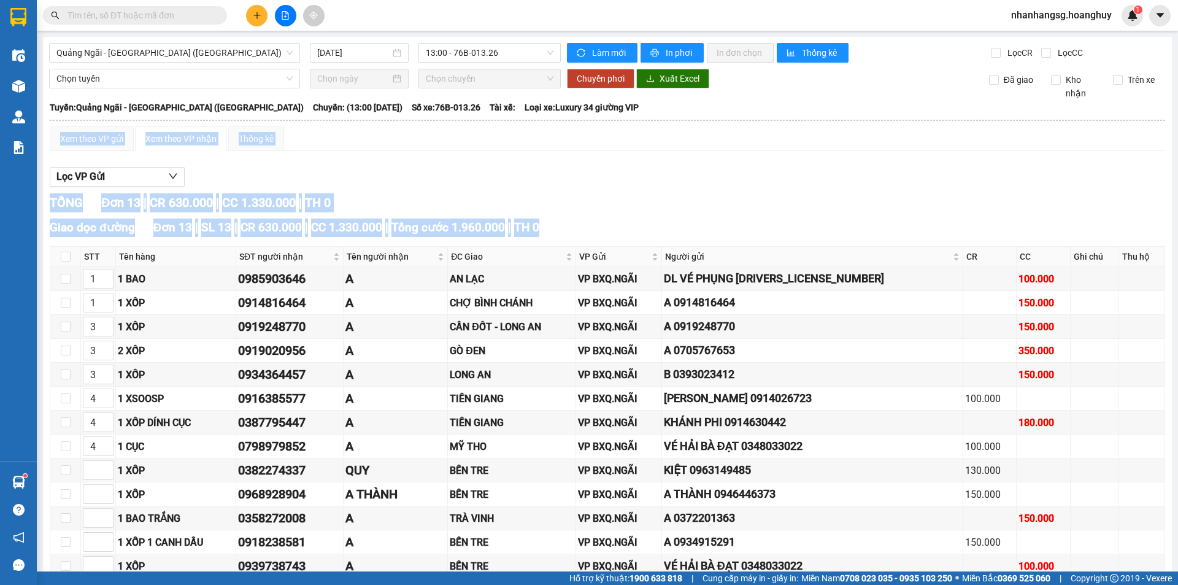
scroll to position [70, 0]
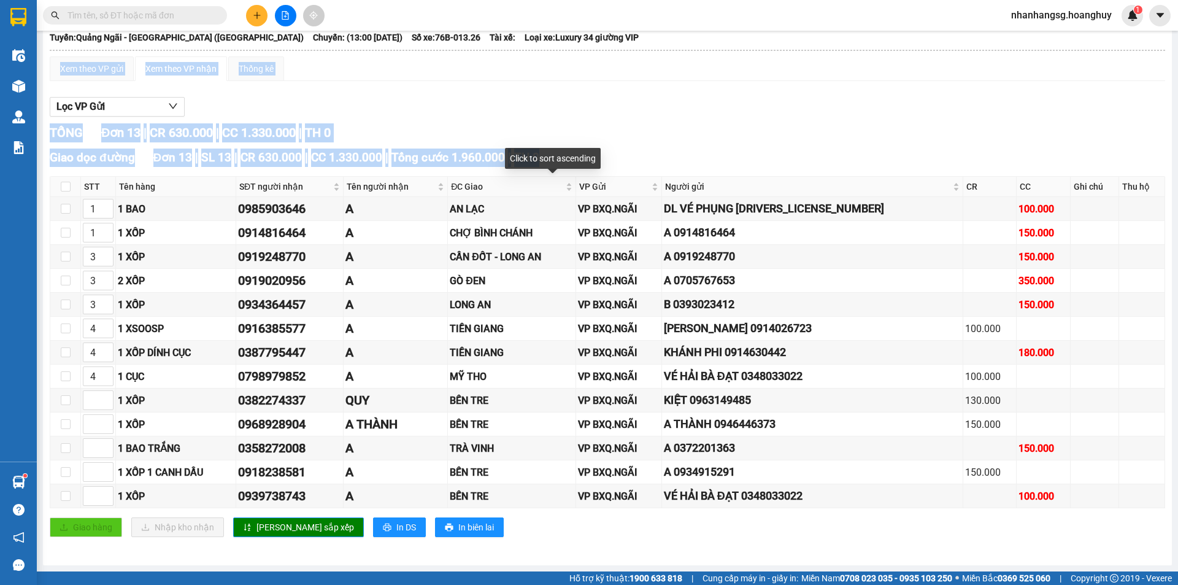
drag, startPoint x: 497, startPoint y: 195, endPoint x: 752, endPoint y: 131, distance: 263.0
click at [752, 131] on div "TỔNG Đơn 13 | CR 630.000 | CC 1.330.000 | TH 0" at bounding box center [608, 132] width 1116 height 19
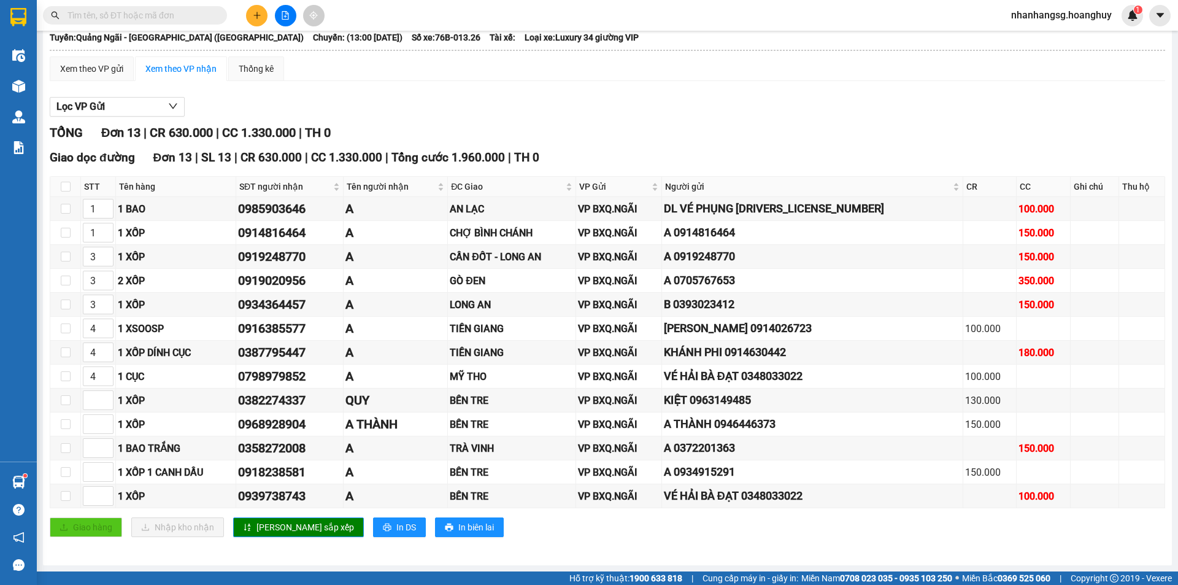
scroll to position [0, 0]
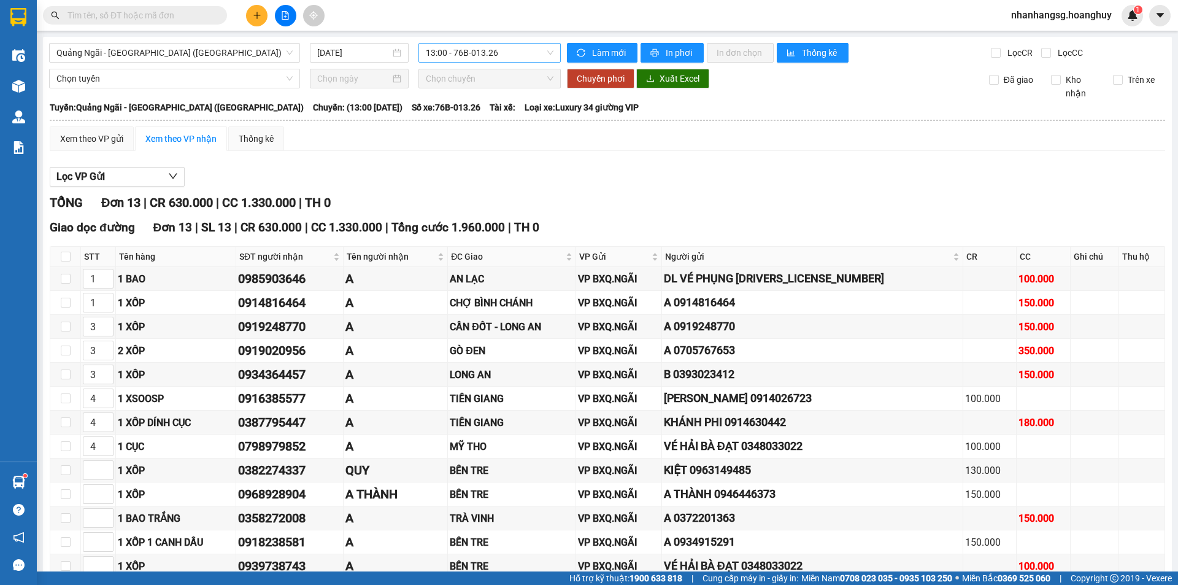
click at [486, 60] on span "13:00 - 76B-013.26" at bounding box center [490, 53] width 128 height 18
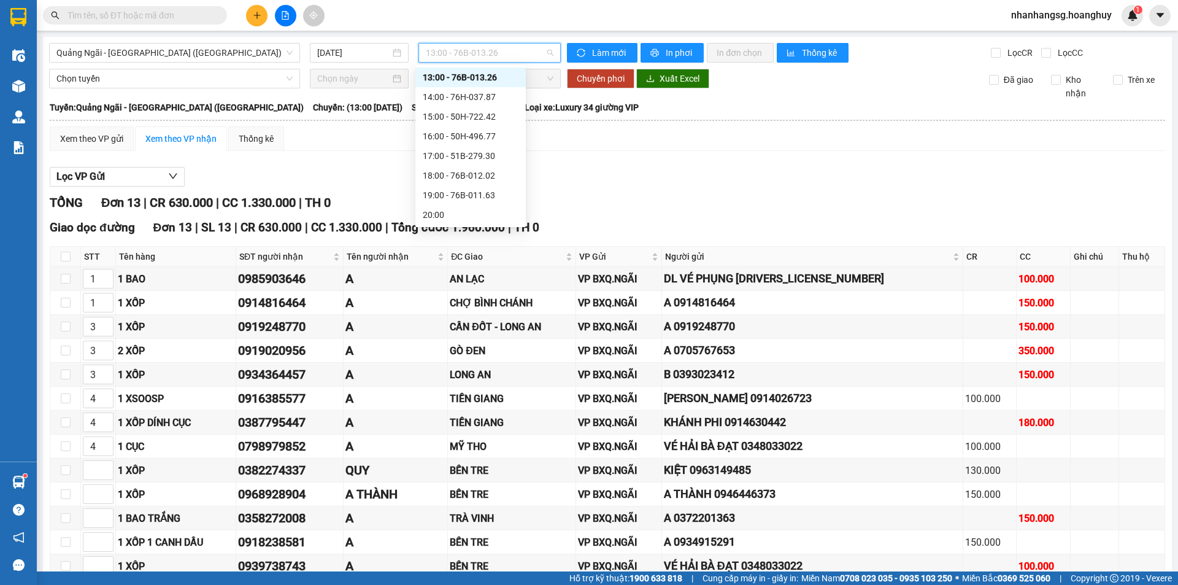
click at [486, 60] on span "13:00 - 76B-013.26" at bounding box center [490, 53] width 128 height 18
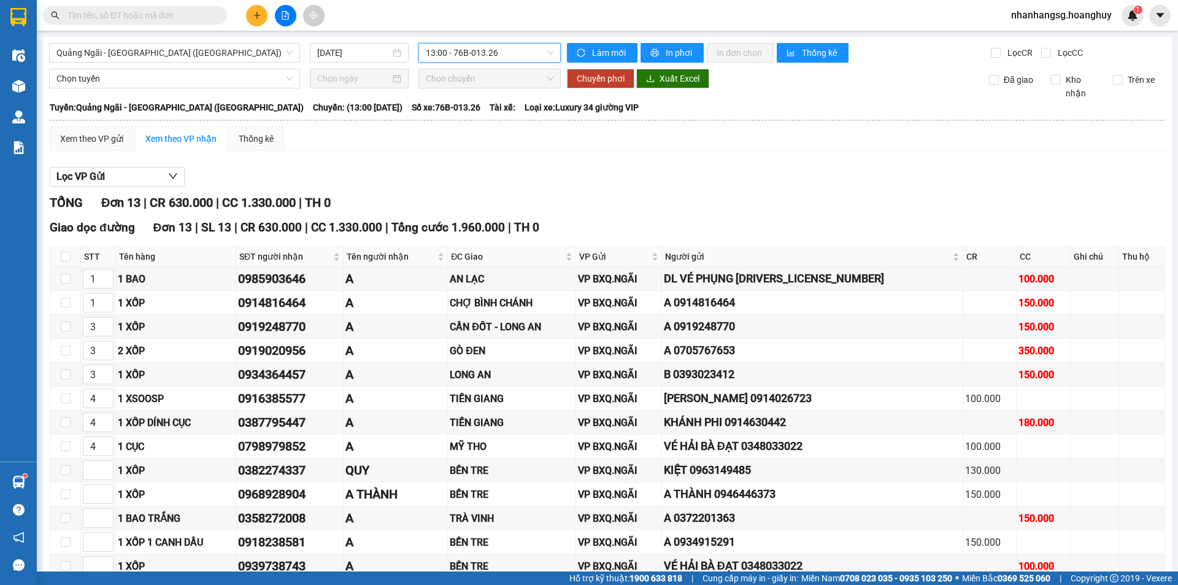
click at [486, 60] on span "13:00 - 76B-013.26" at bounding box center [490, 53] width 128 height 18
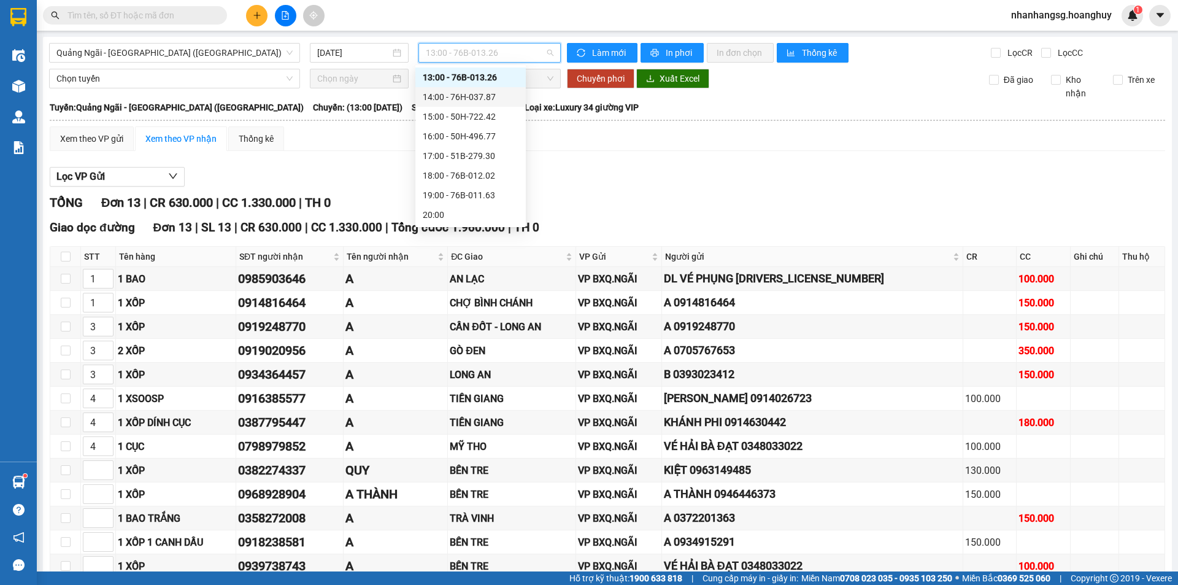
click at [485, 93] on div "14:00 - 76H-037.87" at bounding box center [471, 97] width 96 height 14
click at [485, 93] on div "Chọn tuyến Chọn chuyến Chuyển phơi Xuất Excel Đã giao Kho nhận Trên xe" at bounding box center [607, 84] width 1117 height 31
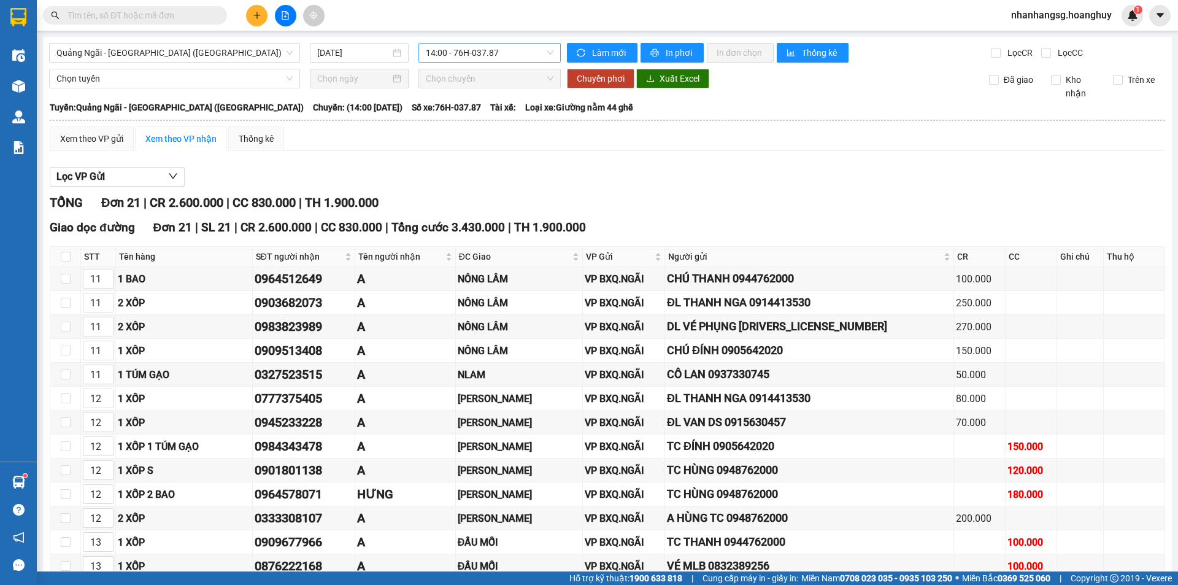
click at [501, 49] on span "14:00 - 76H-037.87" at bounding box center [490, 53] width 128 height 18
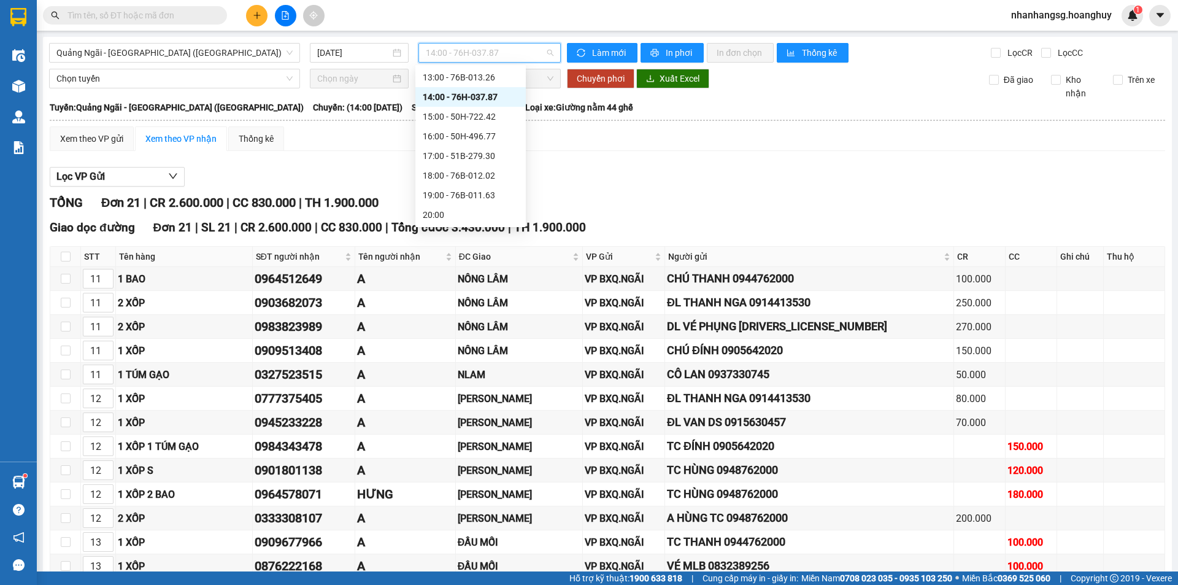
click at [501, 48] on span "14:00 - 76H-037.87" at bounding box center [490, 53] width 128 height 18
click at [476, 119] on div "15:00 - 50H-722.42" at bounding box center [471, 117] width 96 height 14
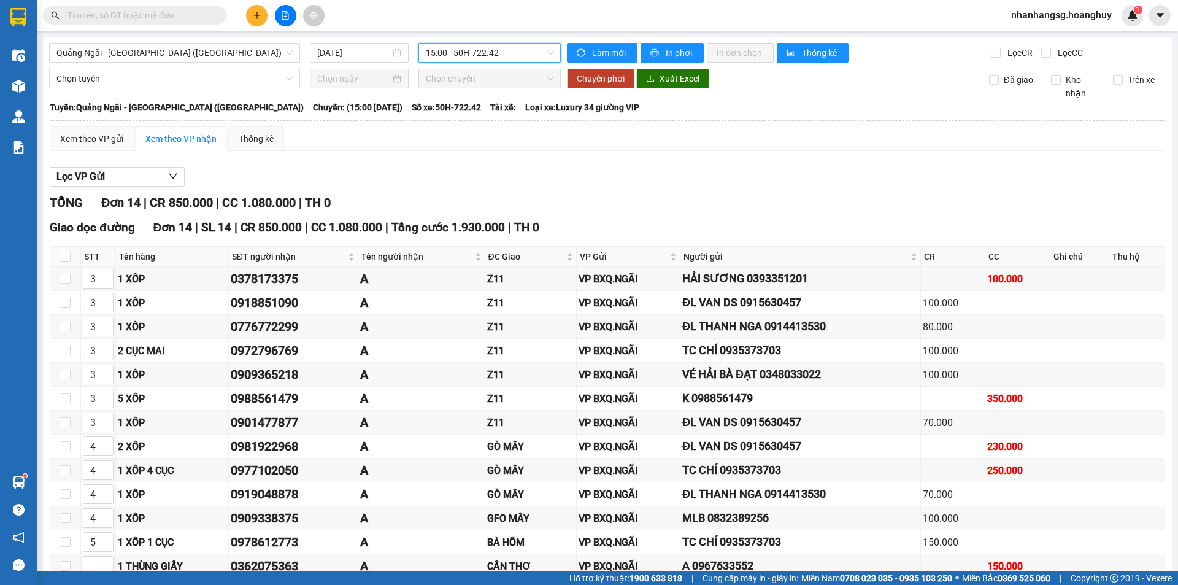
click at [477, 55] on span "15:00 - 50H-722.42" at bounding box center [490, 53] width 128 height 18
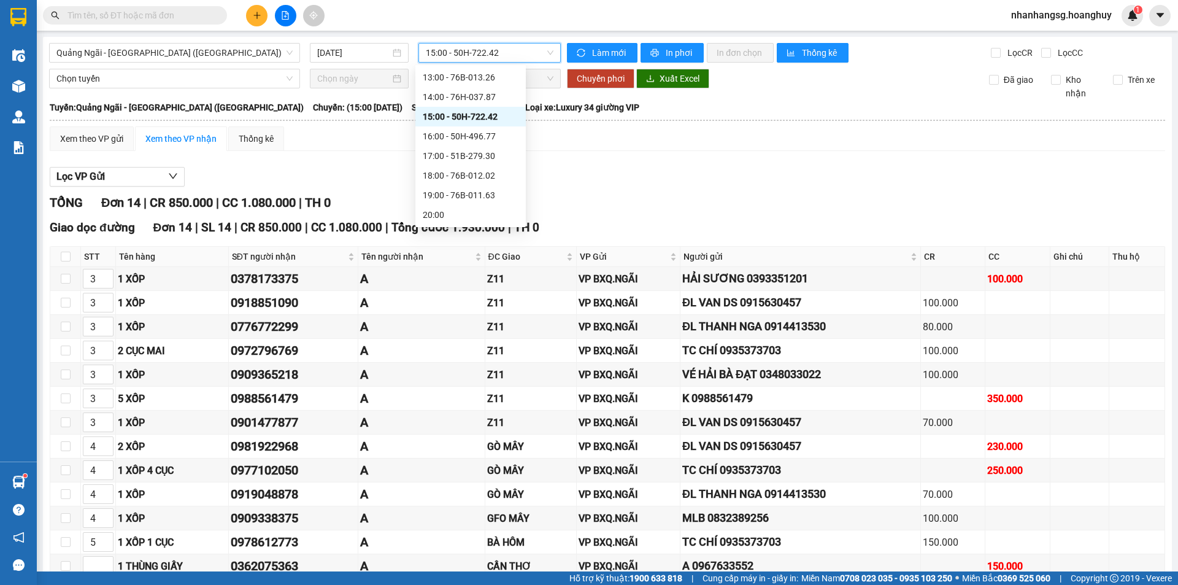
click at [477, 55] on span "15:00 - 50H-722.42" at bounding box center [490, 53] width 128 height 18
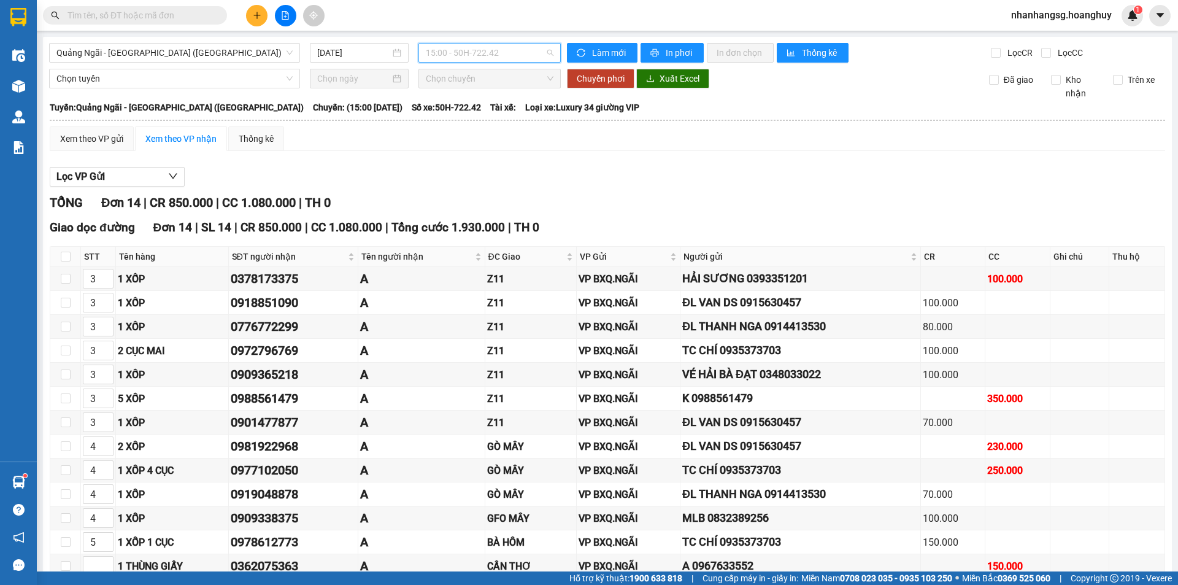
click at [477, 55] on span "15:00 - 50H-722.42" at bounding box center [490, 53] width 128 height 18
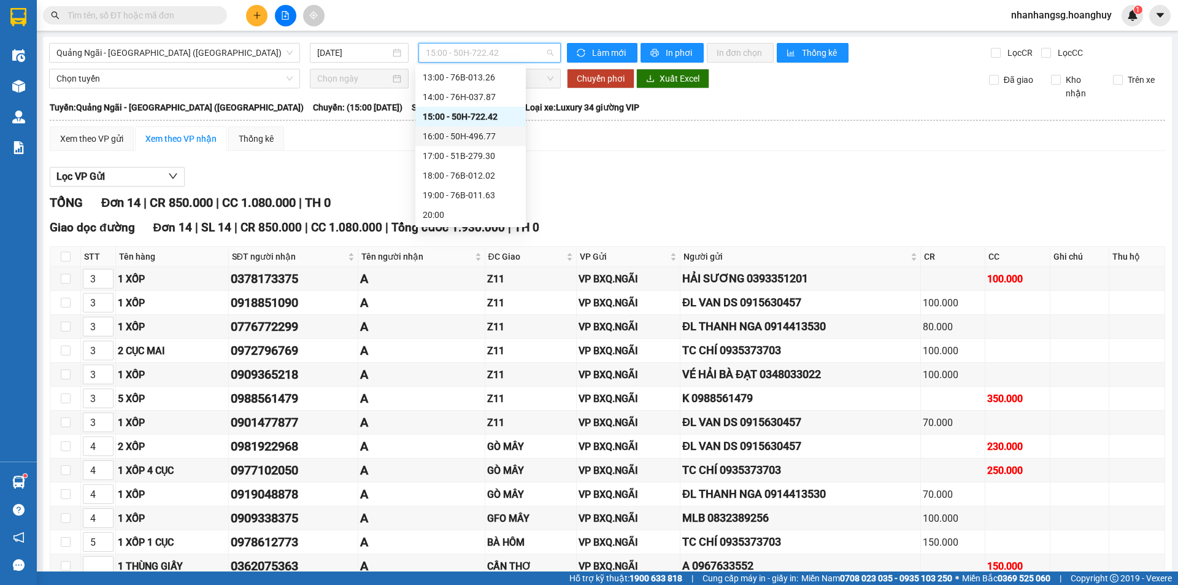
click at [485, 138] on div "16:00 - 50H-496.77" at bounding box center [471, 136] width 96 height 14
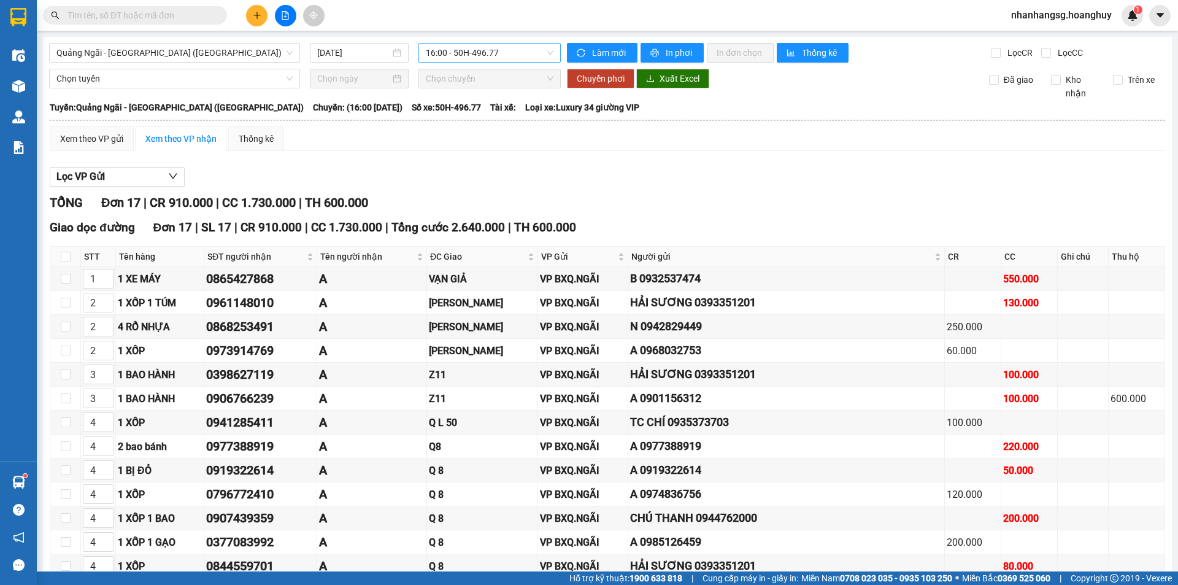
click at [485, 58] on span "16:00 - 50H-496.77" at bounding box center [490, 53] width 128 height 18
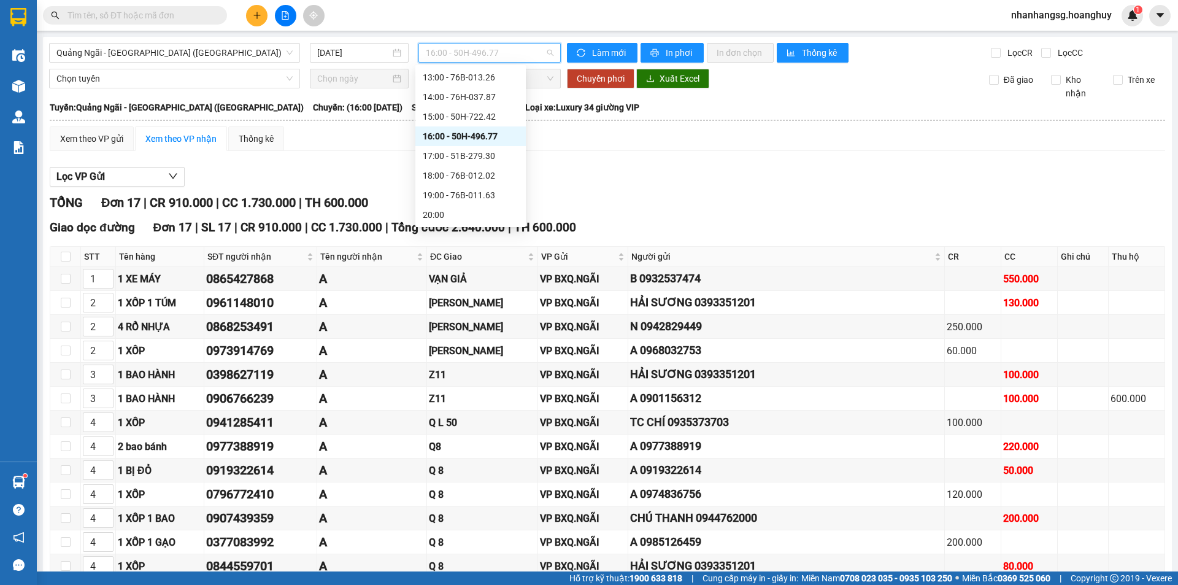
click at [485, 58] on span "16:00 - 50H-496.77" at bounding box center [490, 53] width 128 height 18
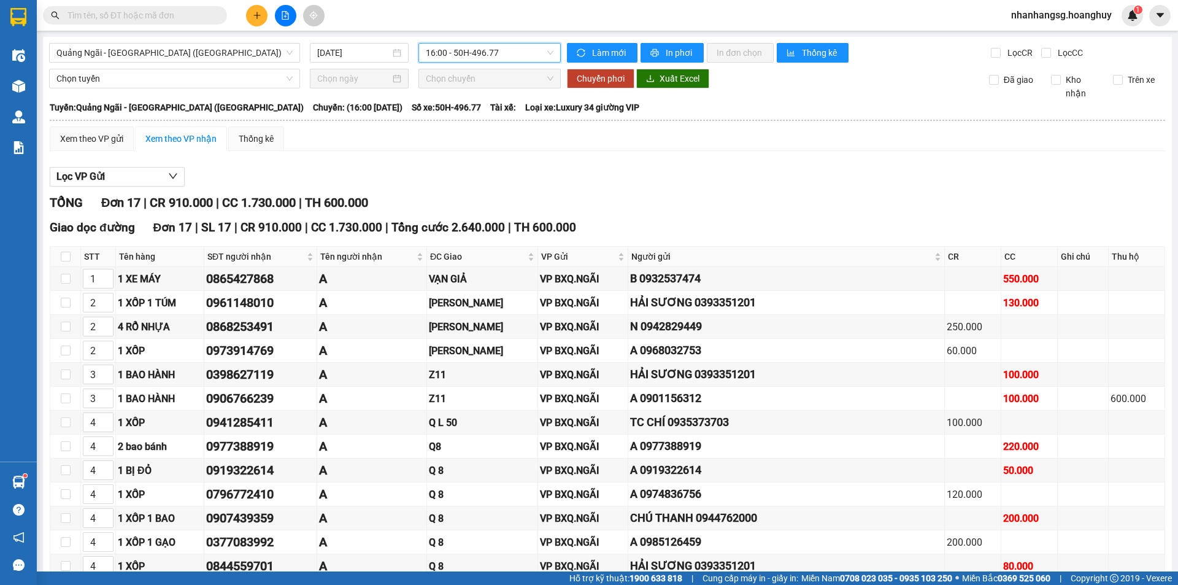
click at [485, 58] on span "16:00 - 50H-496.77" at bounding box center [490, 53] width 128 height 18
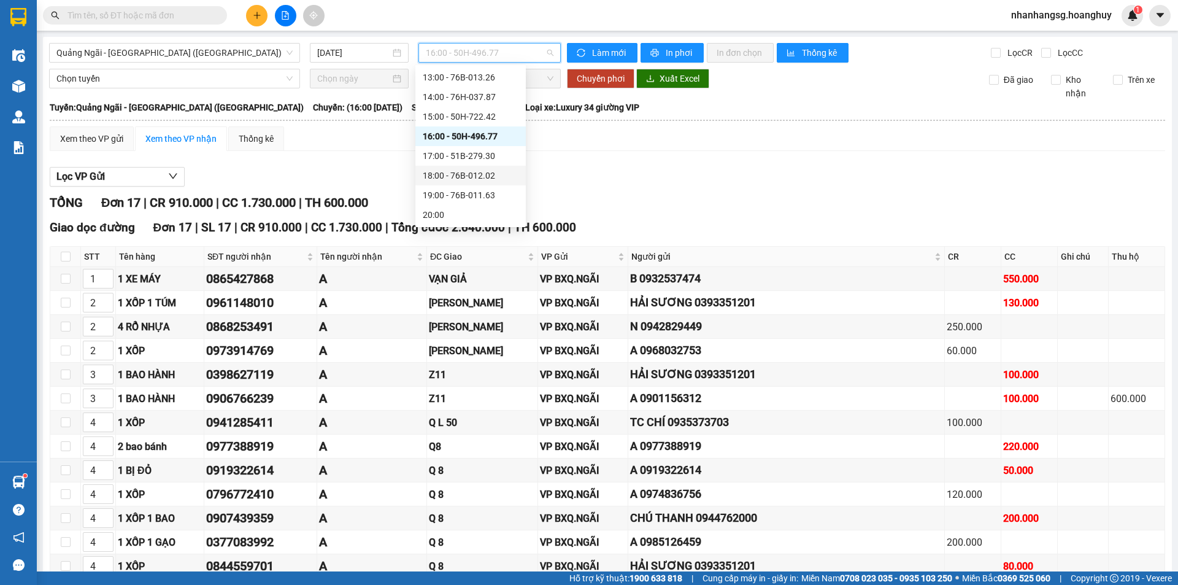
click at [472, 177] on div "18:00 - 76B-012.02" at bounding box center [471, 176] width 96 height 14
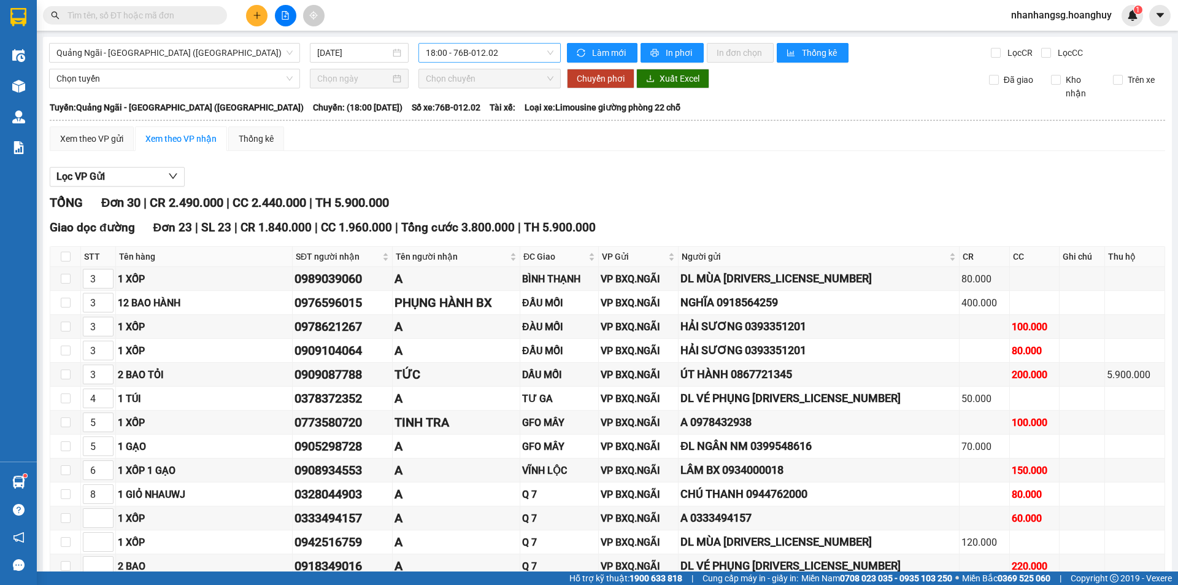
click at [461, 48] on span "18:00 - 76B-012.02" at bounding box center [490, 53] width 128 height 18
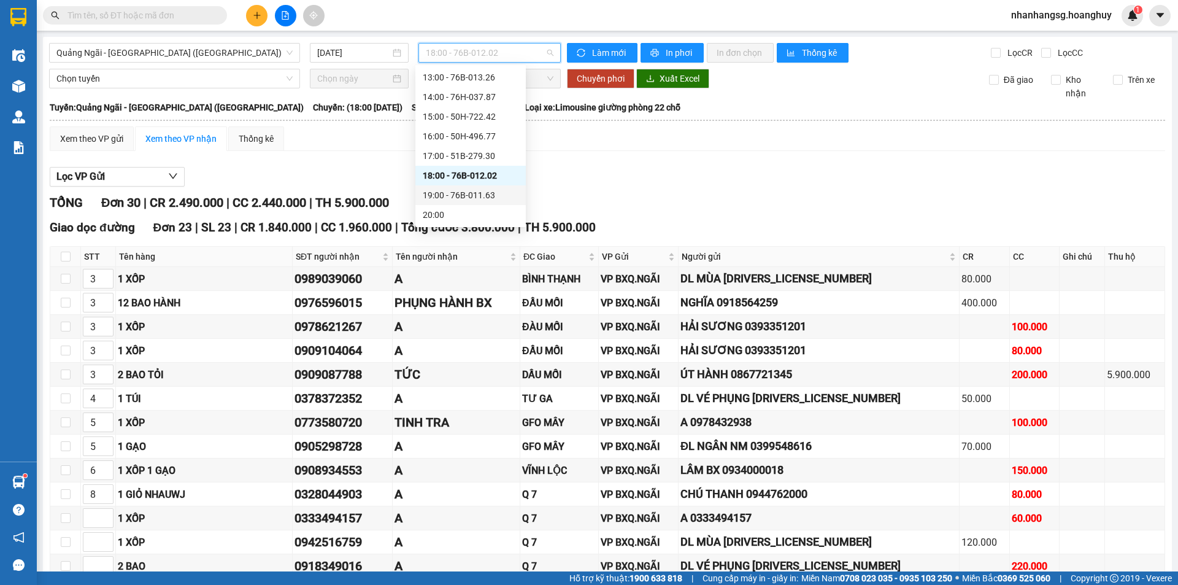
click at [473, 193] on div "19:00 - 76B-011.63" at bounding box center [471, 195] width 96 height 14
click at [473, 193] on main "[GEOGRAPHIC_DATA] - [GEOGRAPHIC_DATA] ([GEOGRAPHIC_DATA]) [DATE] 18:00 - 76B-01…" at bounding box center [589, 285] width 1178 height 571
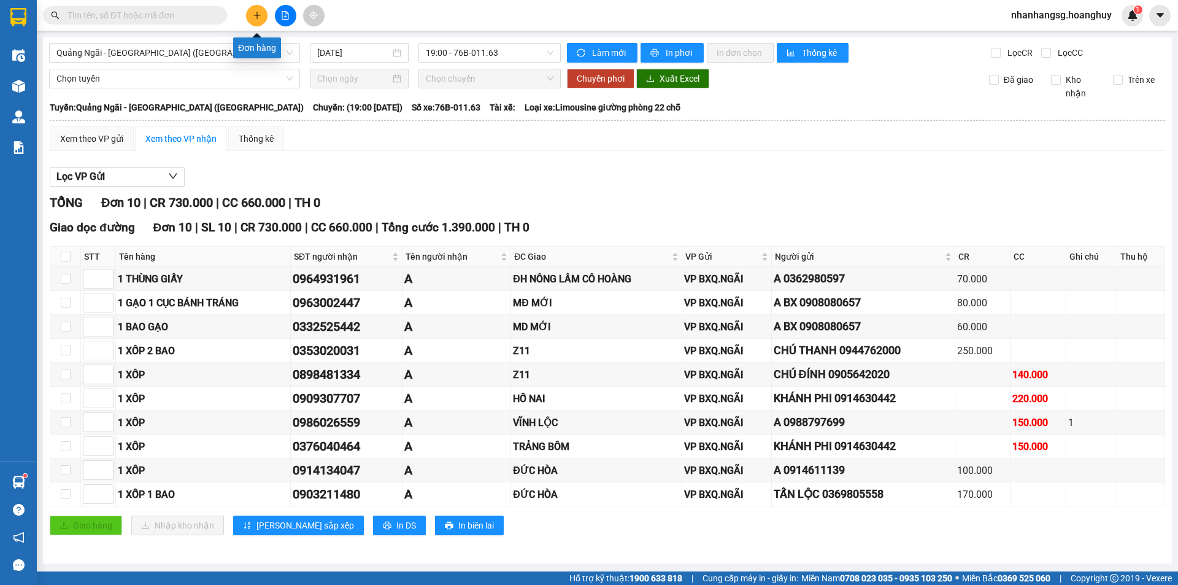
click at [257, 18] on icon "plus" at bounding box center [257, 15] width 9 height 9
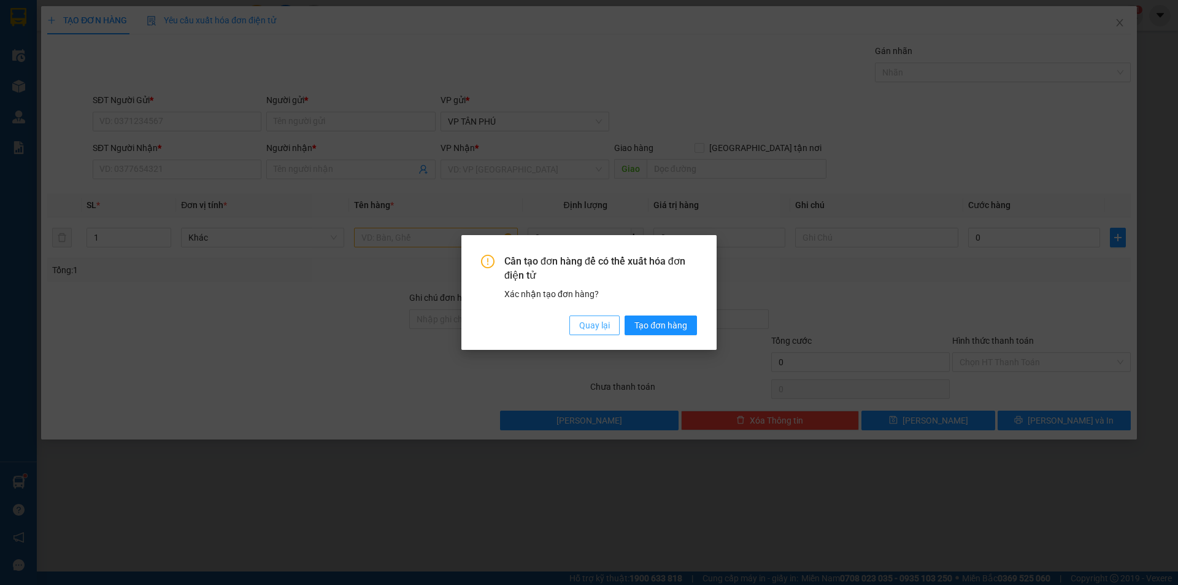
click at [590, 333] on button "Quay lại" at bounding box center [594, 325] width 50 height 20
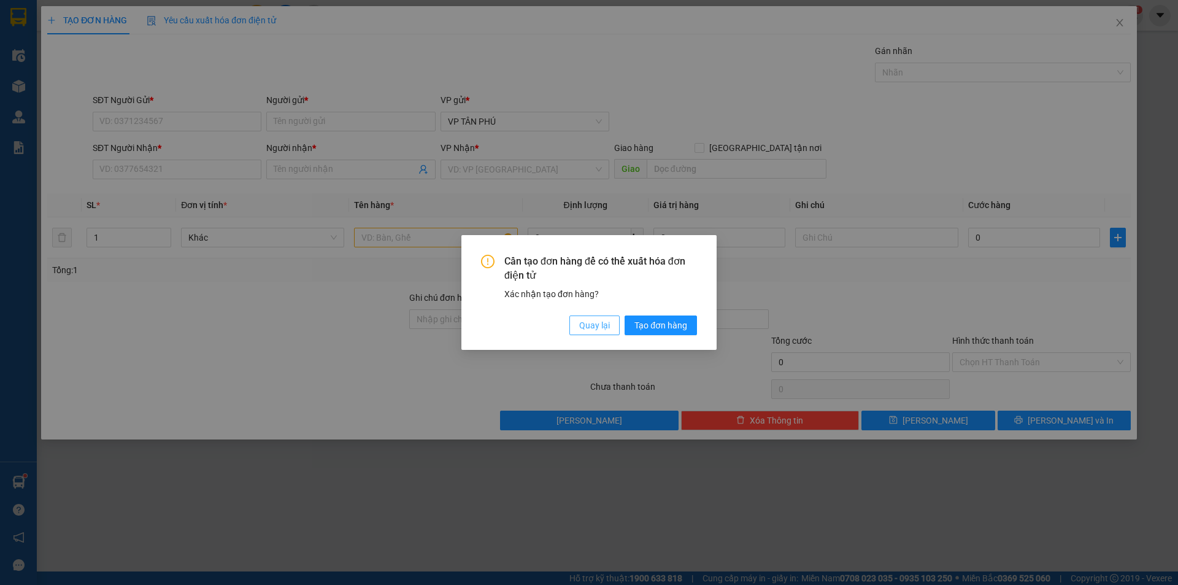
click at [587, 326] on span "Quay lại" at bounding box center [594, 325] width 31 height 14
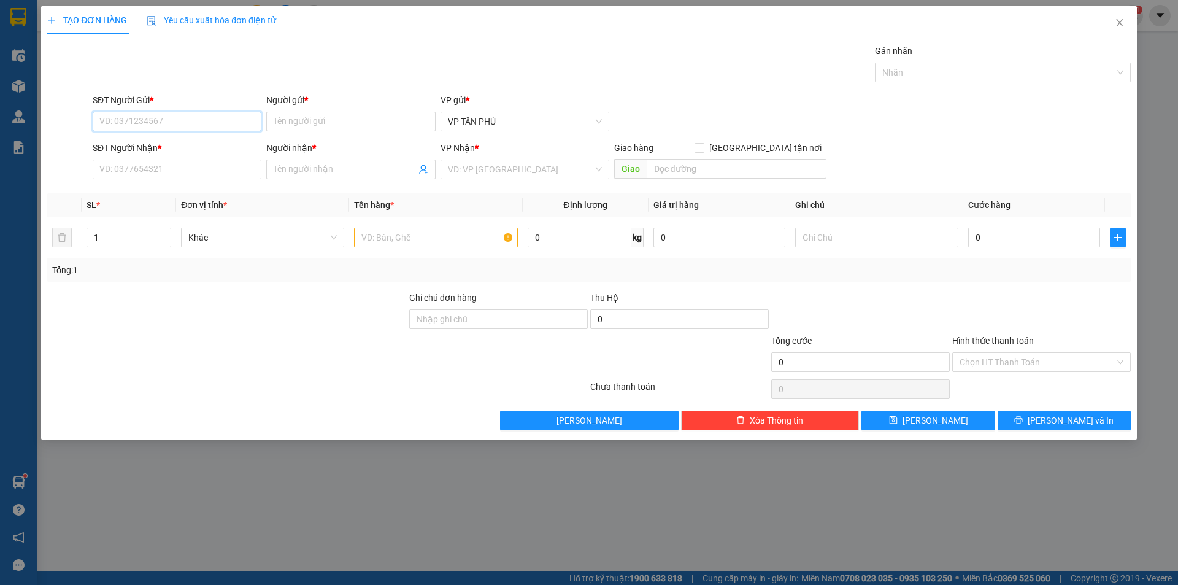
click at [183, 120] on input "SĐT Người Gửi *" at bounding box center [177, 122] width 169 height 20
click at [141, 120] on input "SĐT Người Gửi *" at bounding box center [177, 122] width 169 height 20
click at [125, 147] on div "0369658349 - A" at bounding box center [177, 146] width 154 height 14
type input "0369658349"
type input "A"
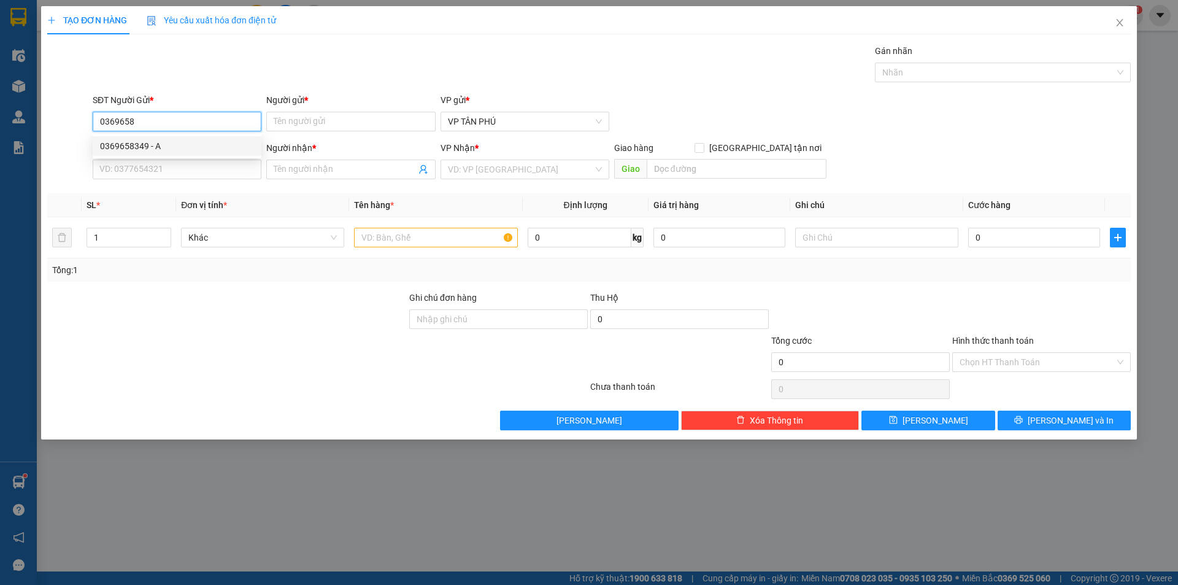
type input "0392309529"
type input "A T GIANG"
click at [125, 147] on div "0369658349 - A" at bounding box center [177, 146] width 154 height 14
type input "0369658349"
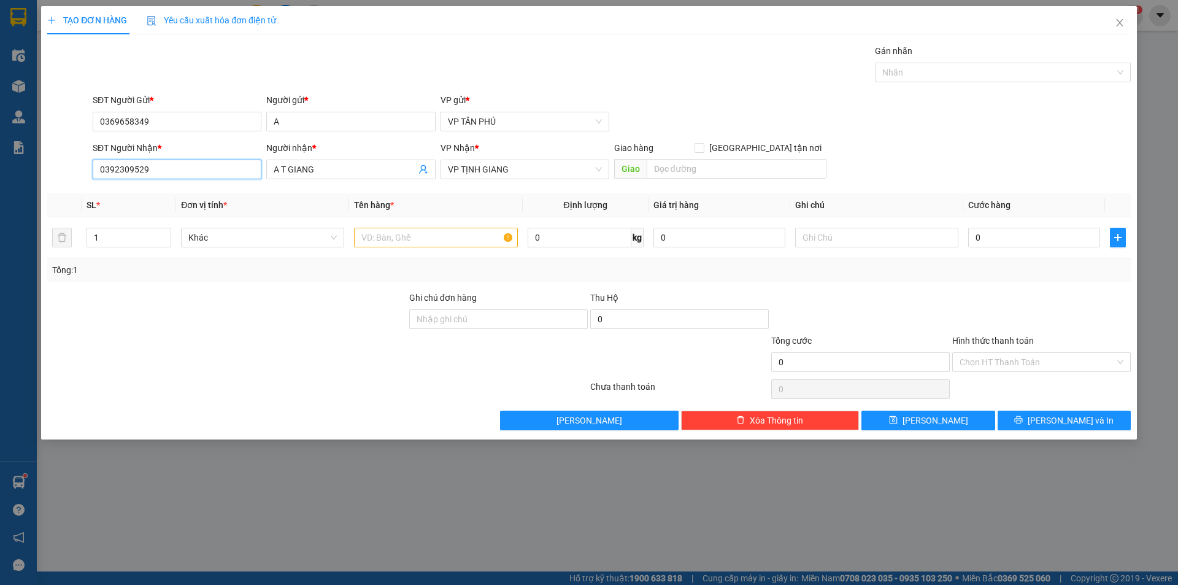
click at [158, 171] on input "0392309529" at bounding box center [177, 170] width 169 height 20
click at [398, 239] on input "text" at bounding box center [435, 238] width 163 height 20
type input "1 XE MAY"
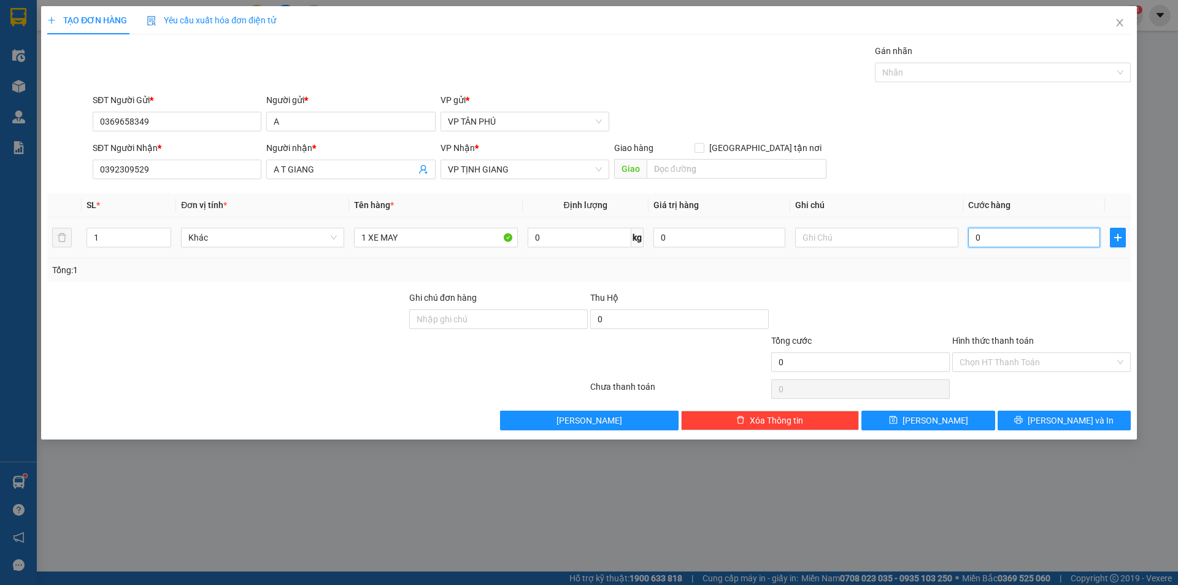
click at [996, 233] on input "0" at bounding box center [1034, 238] width 132 height 20
type input "5"
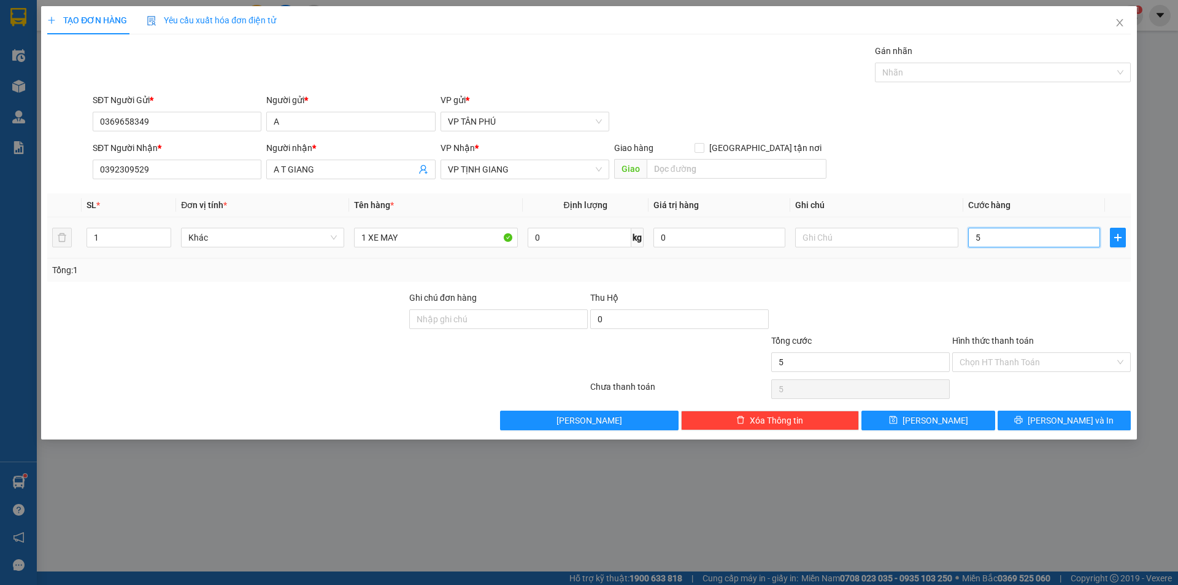
type input "50"
type input "500"
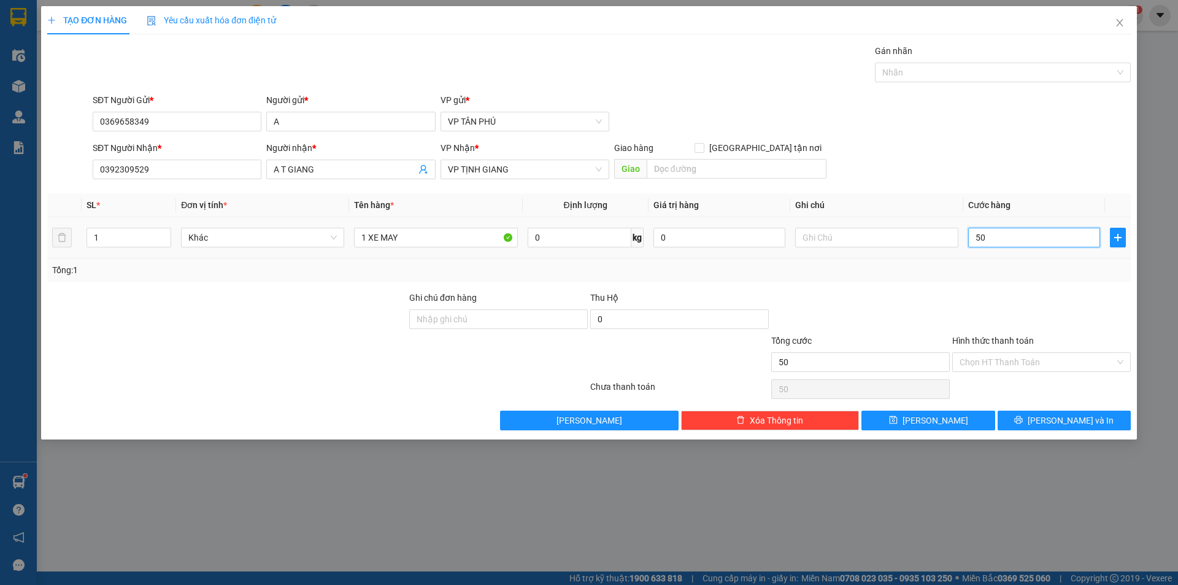
type input "500"
type input "500.000"
click at [1048, 363] on input "Hình thức thanh toán" at bounding box center [1037, 362] width 155 height 18
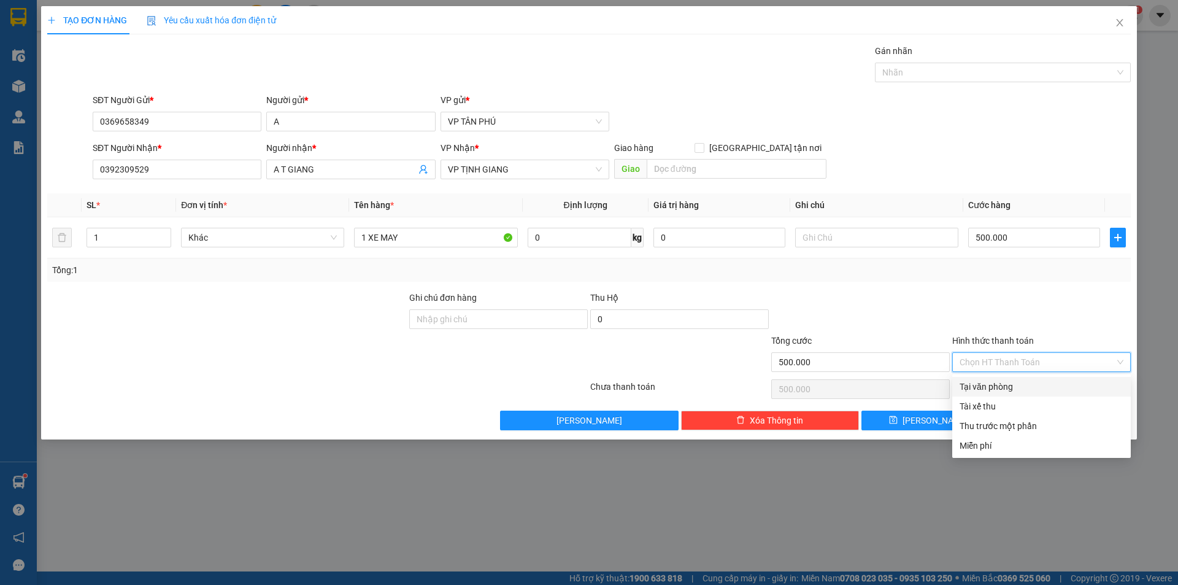
click at [1031, 385] on div "Tại văn phòng" at bounding box center [1042, 387] width 164 height 14
type input "0"
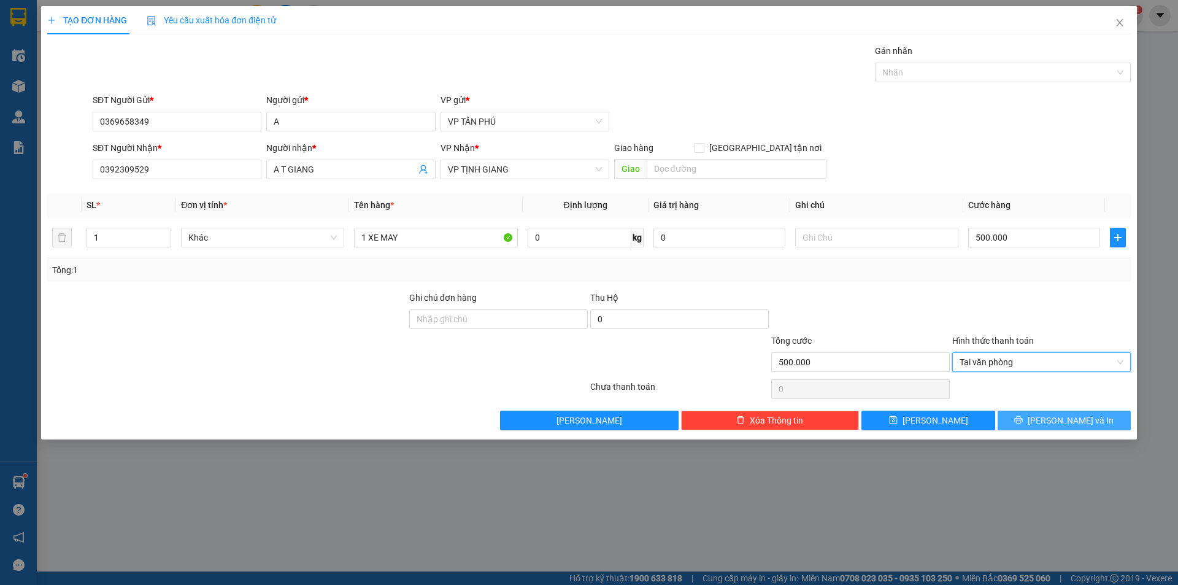
click at [1059, 427] on button "[PERSON_NAME] và In" at bounding box center [1064, 421] width 133 height 20
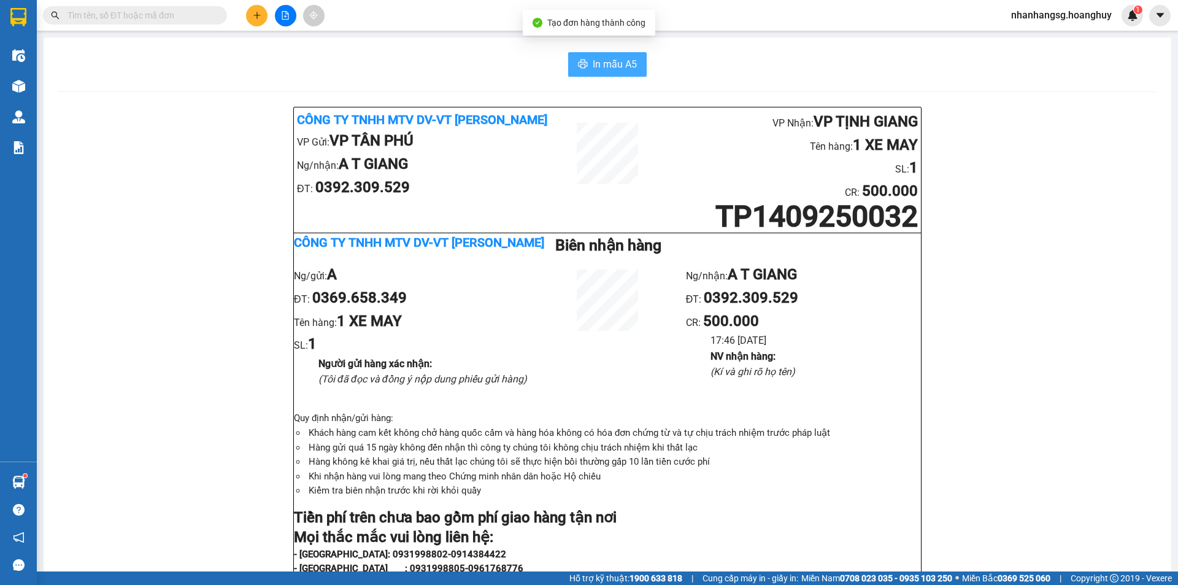
click at [611, 68] on span "In mẫu A5" at bounding box center [615, 63] width 44 height 15
